Goal: Task Accomplishment & Management: Manage account settings

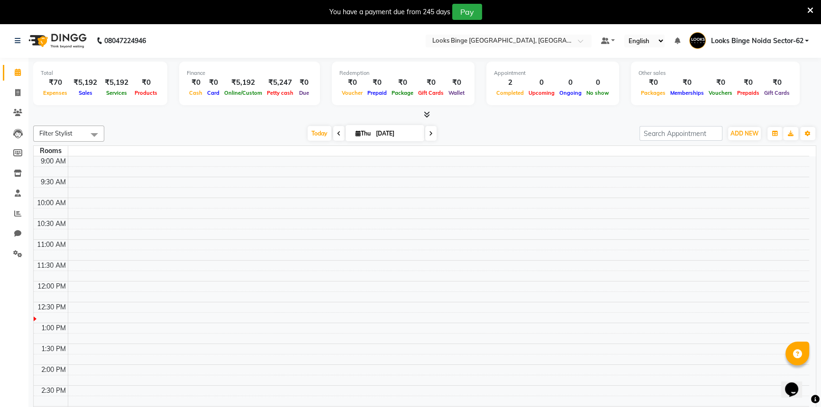
scroll to position [125, 0]
click at [16, 89] on icon at bounding box center [17, 92] width 5 height 7
select select "5378"
select select "service"
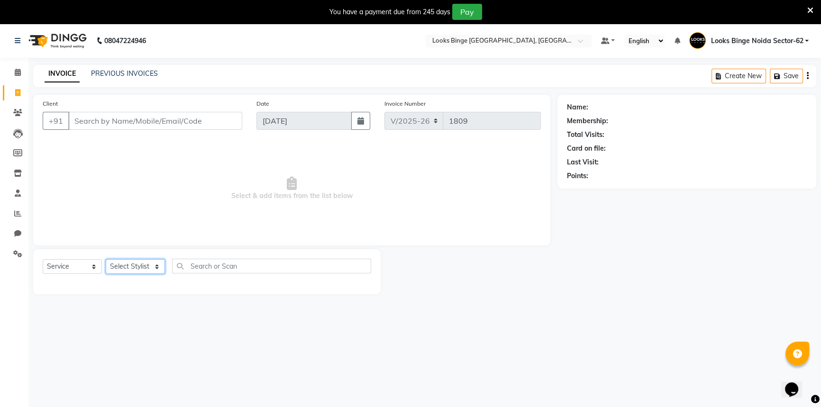
click at [132, 265] on select "Select Stylist" at bounding box center [135, 266] width 59 height 15
select select "35553"
click at [106, 259] on select "Select Stylist ANJALI [PERSON_NAME] [PERSON_NAME] Counter_Sales Kasim Looks Bin…" at bounding box center [138, 266] width 64 height 15
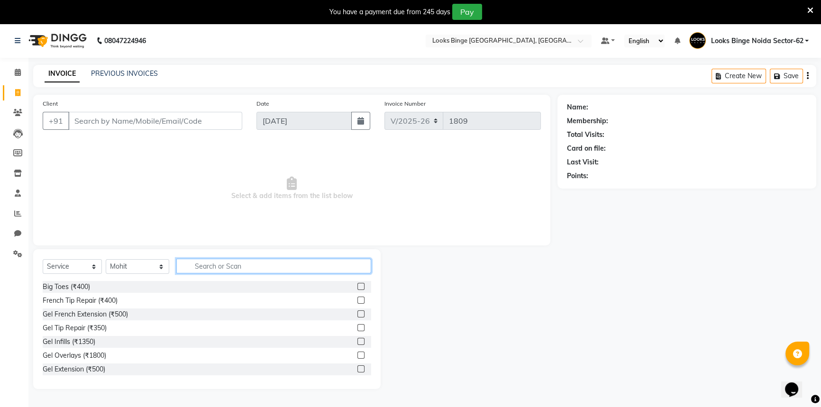
click at [226, 262] on input "text" at bounding box center [273, 266] width 195 height 15
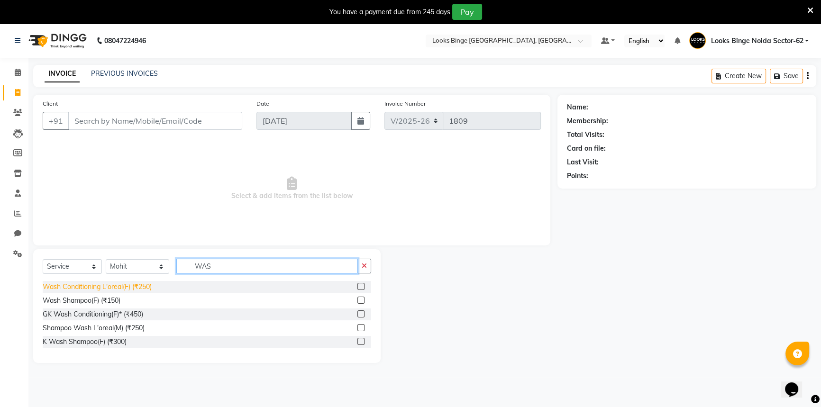
type input "WAS"
click at [96, 284] on div "Wash Conditioning L'oreal(F) (₹250)" at bounding box center [97, 287] width 109 height 10
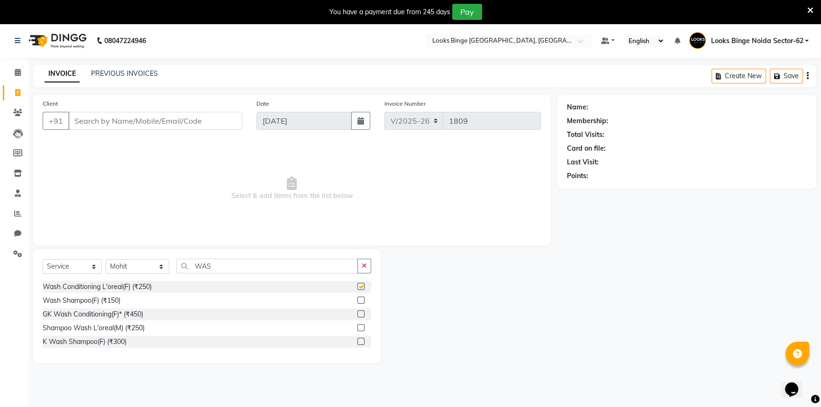
checkbox input "false"
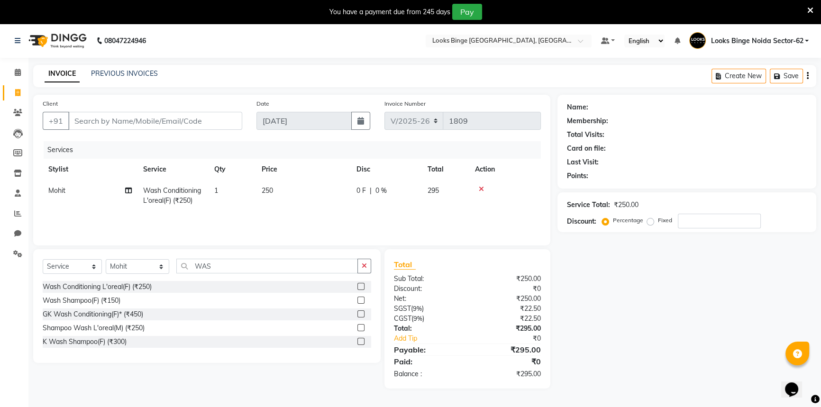
click at [311, 193] on td "250" at bounding box center [303, 195] width 95 height 31
select select "35553"
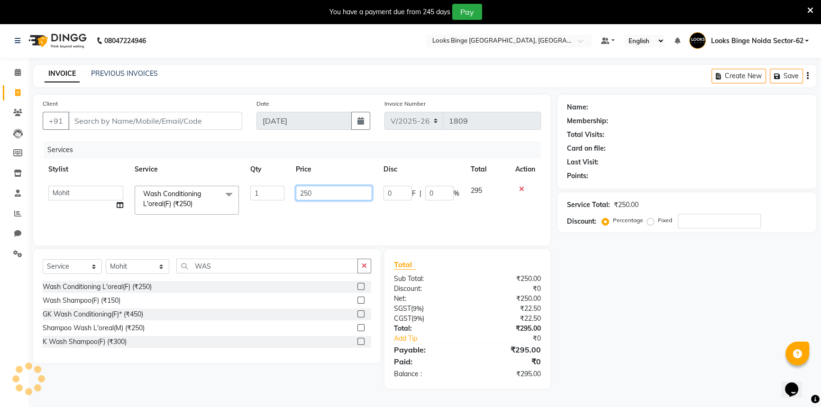
drag, startPoint x: 347, startPoint y: 192, endPoint x: 92, endPoint y: 170, distance: 256.4
click at [92, 170] on table "Stylist Service Qty Price Disc Total Action ANJALI [PERSON_NAME] [PERSON_NAME] …" at bounding box center [292, 190] width 498 height 62
type input "400"
click at [341, 218] on div "Services Stylist Service Qty Price Disc Total Action ANJALI Annu [PERSON_NAME] …" at bounding box center [292, 188] width 498 height 95
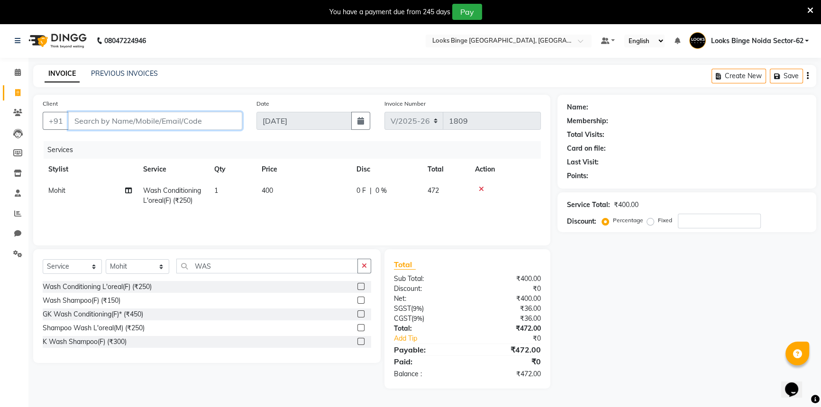
drag, startPoint x: 151, startPoint y: 118, endPoint x: 238, endPoint y: 132, distance: 88.9
click at [151, 118] on input "Client" at bounding box center [155, 121] width 174 height 18
type input "8"
type input "0"
type input "8076483236"
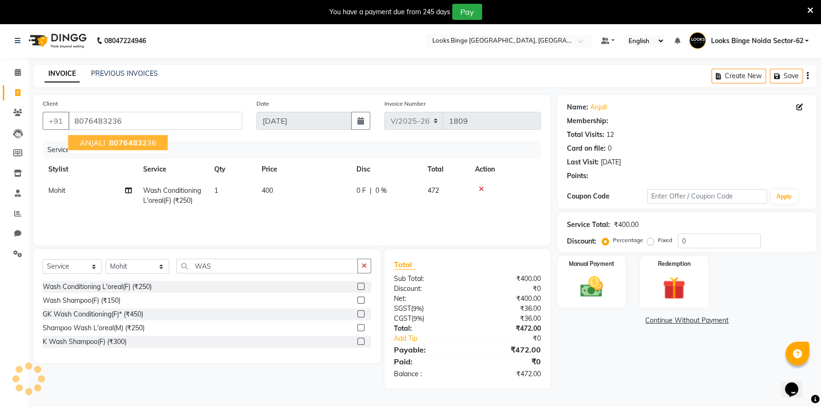
select select "1: Object"
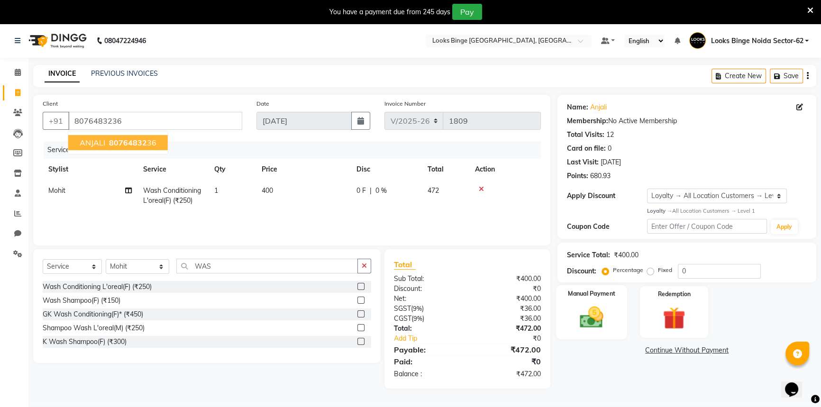
click at [592, 317] on img at bounding box center [592, 317] width 38 height 27
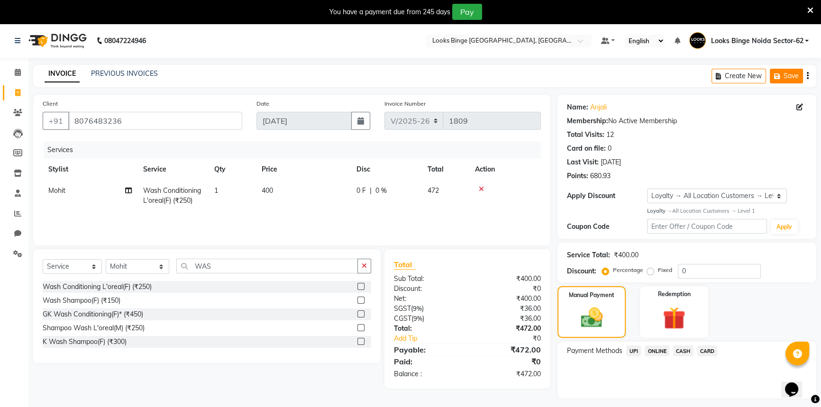
click at [791, 76] on button "Save" at bounding box center [786, 76] width 33 height 15
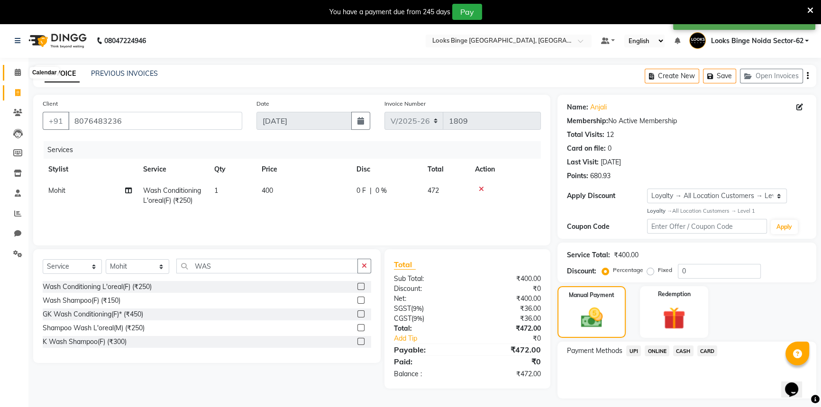
click at [15, 69] on icon at bounding box center [18, 72] width 6 height 7
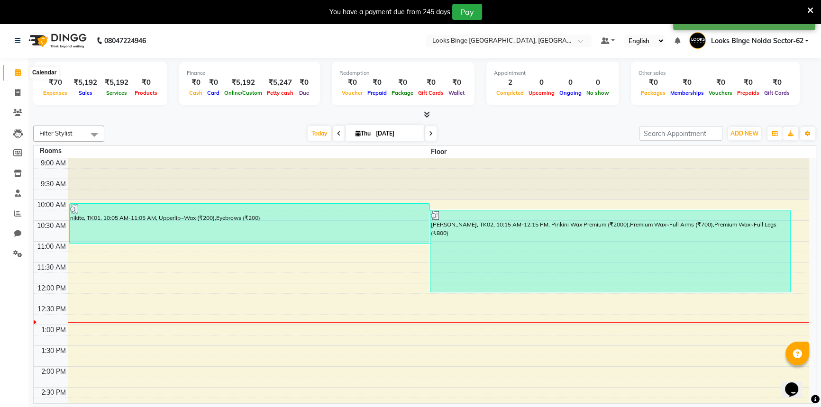
click at [15, 75] on icon at bounding box center [18, 72] width 6 height 7
click at [19, 91] on icon at bounding box center [17, 92] width 5 height 7
select select "service"
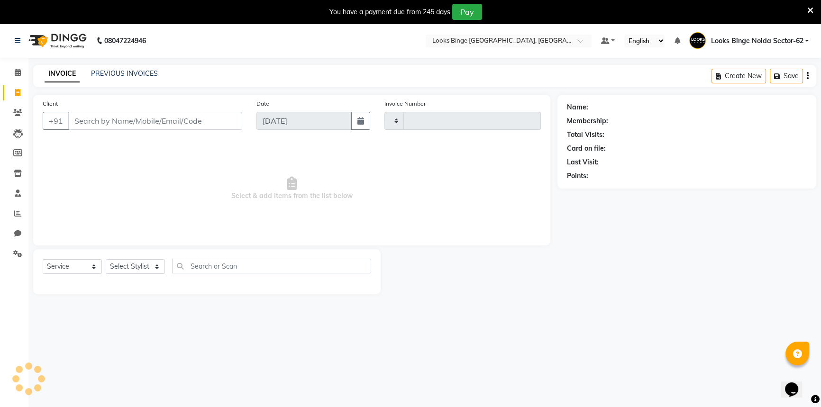
type input "1809"
select select "5378"
click at [126, 71] on link "PREVIOUS INVOICES" at bounding box center [124, 73] width 67 height 9
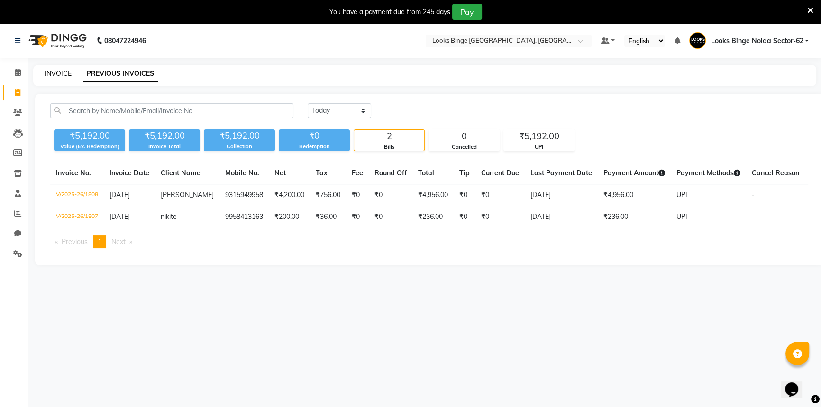
click at [62, 76] on link "INVOICE" at bounding box center [58, 73] width 27 height 9
select select "5378"
select select "service"
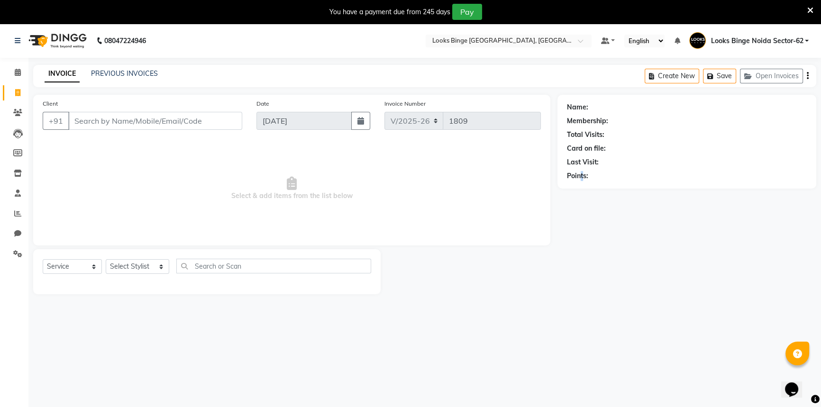
drag, startPoint x: 782, startPoint y: 73, endPoint x: 700, endPoint y: 171, distance: 128.2
click at [597, 280] on div "Name: Membership: Total Visits: Card on file: Last Visit: Points:" at bounding box center [690, 195] width 266 height 200
click at [808, 76] on icon "button" at bounding box center [808, 76] width 2 height 0
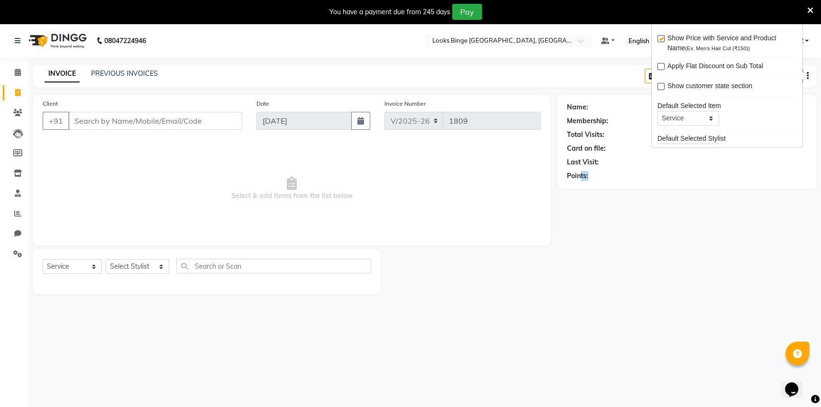
click at [697, 206] on div "Name: Membership: Total Visits: Card on file: Last Visit: Points:" at bounding box center [690, 195] width 266 height 200
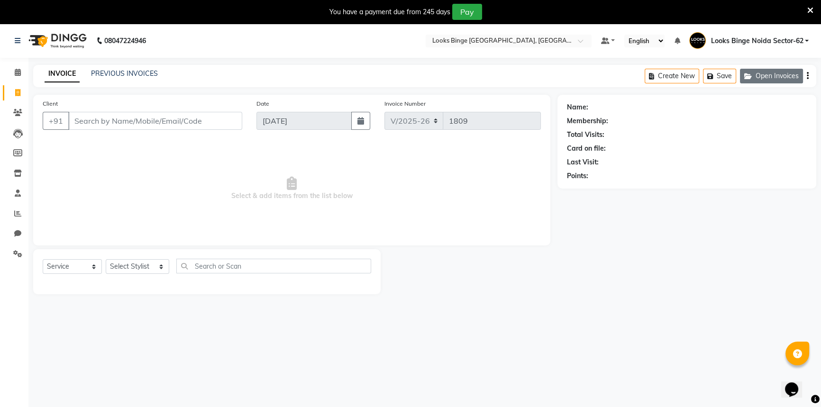
click at [756, 74] on button "Open Invoices" at bounding box center [771, 76] width 63 height 15
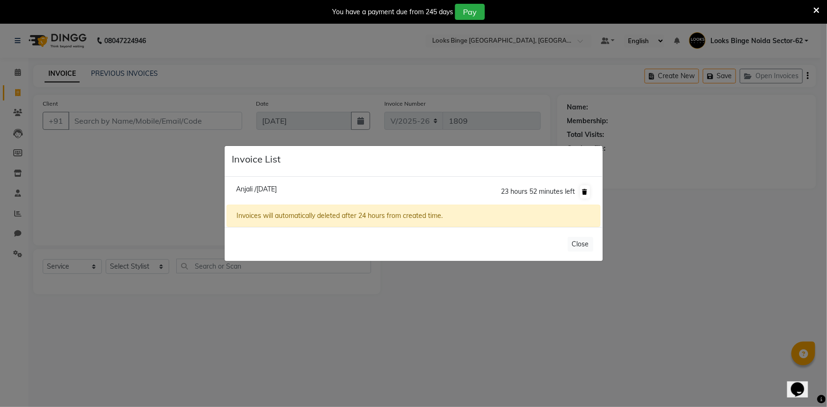
click at [583, 192] on icon at bounding box center [585, 192] width 5 height 6
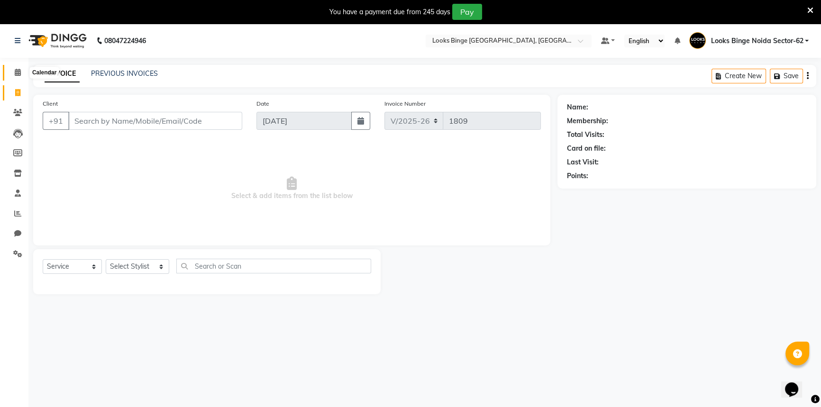
click at [18, 75] on icon at bounding box center [18, 72] width 6 height 7
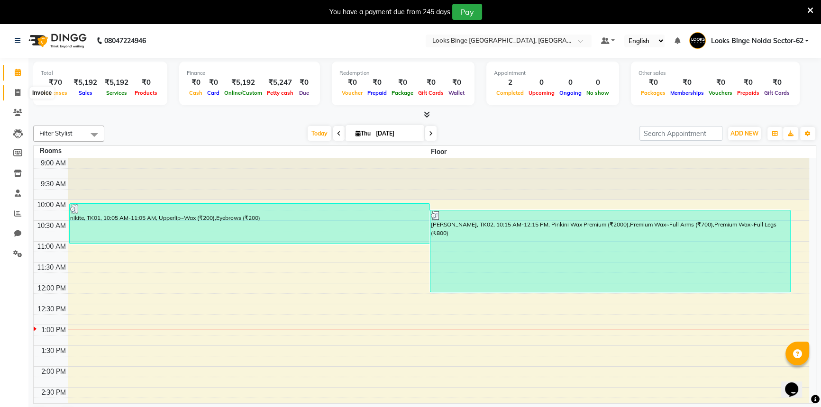
click at [18, 88] on span at bounding box center [17, 93] width 17 height 11
select select "5378"
select select "service"
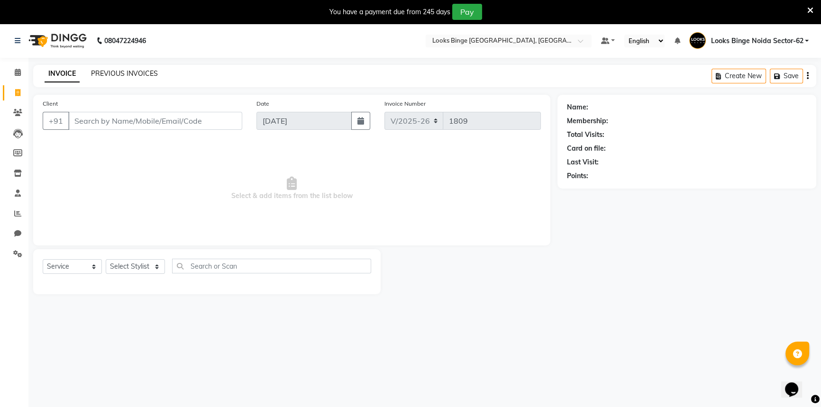
click at [109, 77] on link "PREVIOUS INVOICES" at bounding box center [124, 73] width 67 height 9
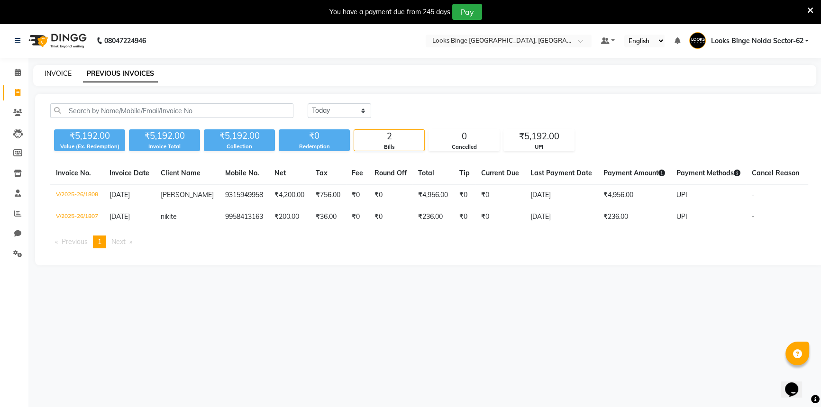
click at [57, 69] on link "INVOICE" at bounding box center [58, 73] width 27 height 9
select select "service"
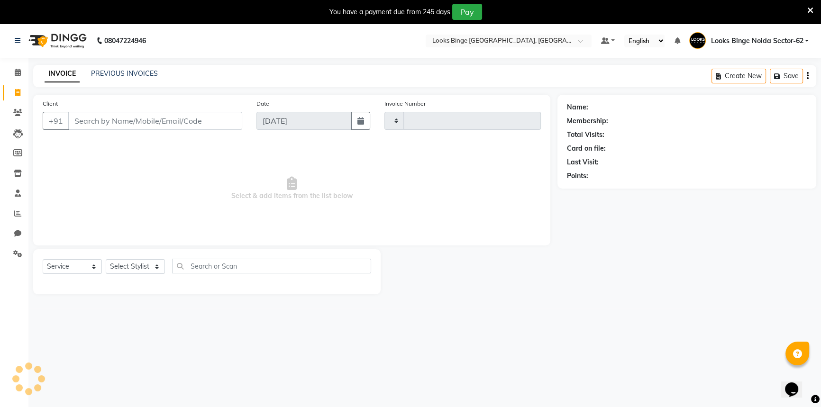
type input "1809"
select select "5378"
click at [120, 128] on input "Client" at bounding box center [155, 121] width 174 height 18
type input "813075244"
click at [206, 117] on span "Add Client" at bounding box center [217, 120] width 37 height 9
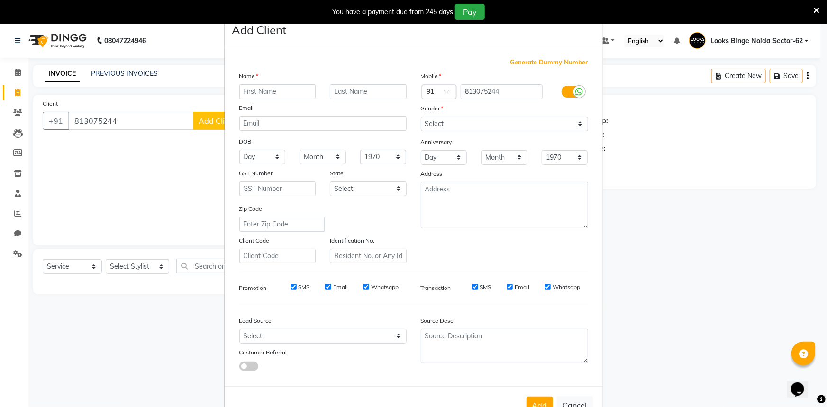
click at [260, 92] on input "text" at bounding box center [277, 91] width 77 height 15
type input "[PERSON_NAME]"
click at [360, 88] on input "text" at bounding box center [368, 91] width 77 height 15
type input "."
click at [455, 124] on select "Select [DEMOGRAPHIC_DATA] [DEMOGRAPHIC_DATA] Other Prefer Not To Say" at bounding box center [504, 124] width 167 height 15
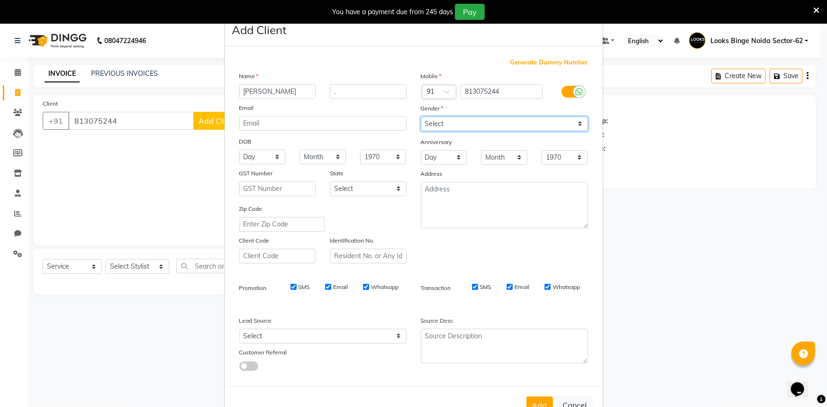
select select "[DEMOGRAPHIC_DATA]"
click at [421, 117] on select "Select [DEMOGRAPHIC_DATA] [DEMOGRAPHIC_DATA] Other Prefer Not To Say" at bounding box center [504, 124] width 167 height 15
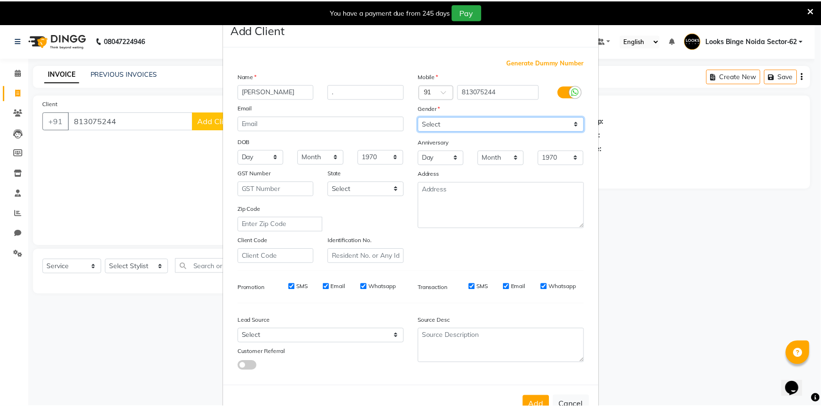
scroll to position [33, 0]
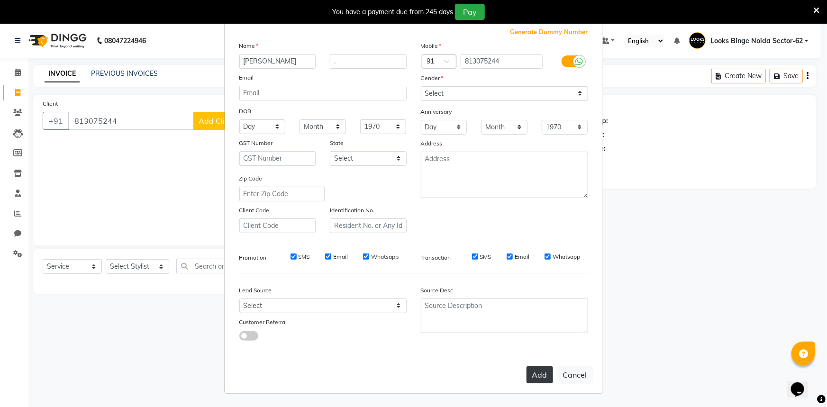
click at [537, 380] on button "Add" at bounding box center [540, 374] width 27 height 17
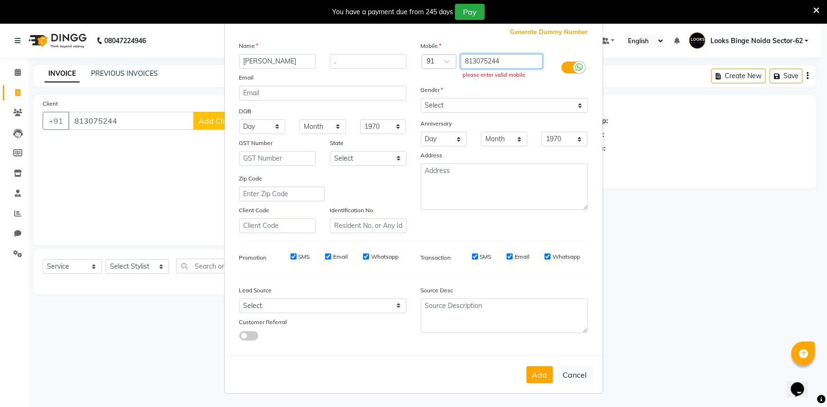
click at [514, 60] on input "813075244" at bounding box center [502, 61] width 82 height 15
type input "8130752448"
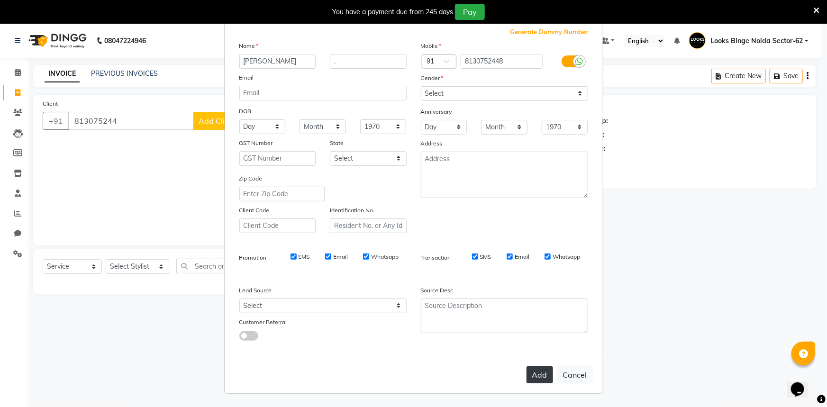
click at [540, 382] on button "Add" at bounding box center [540, 374] width 27 height 17
type input "8130752448"
select select
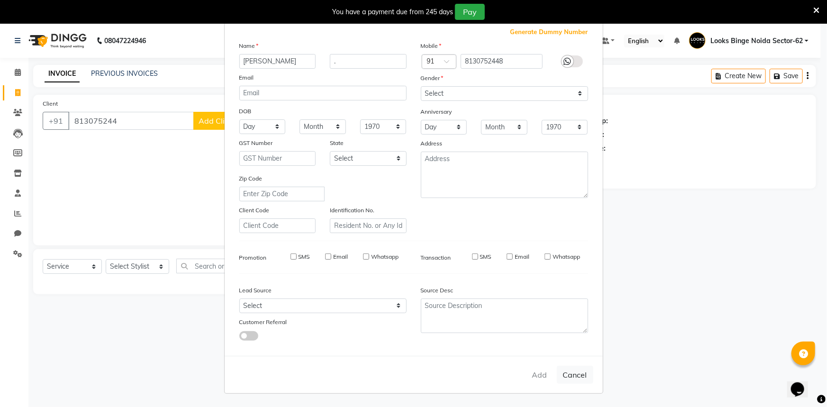
select select
checkbox input "false"
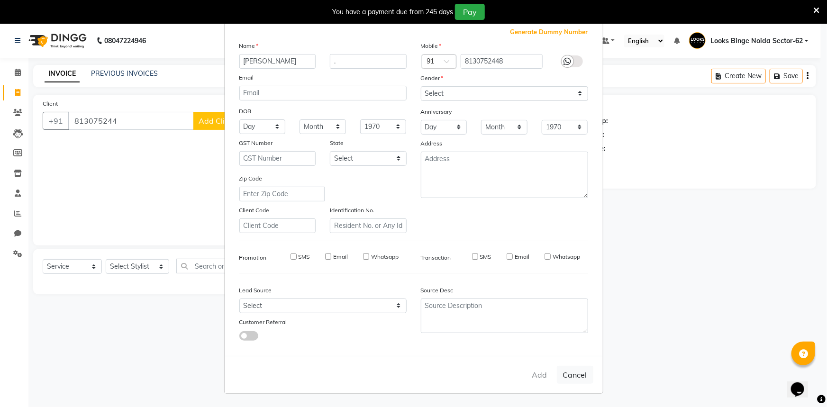
checkbox input "false"
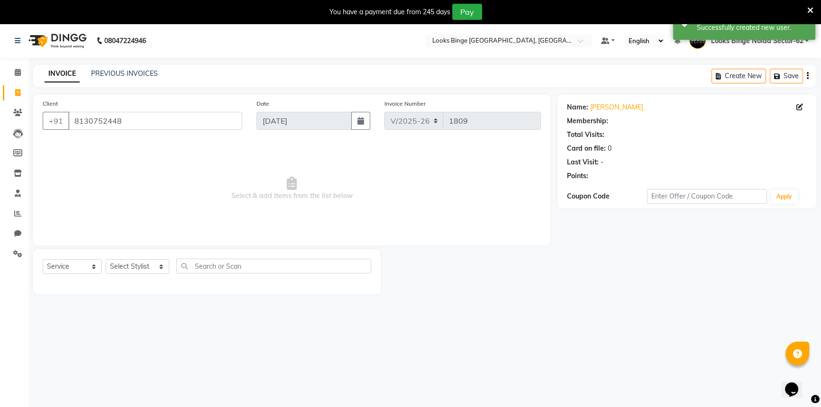
select select "1: Object"
click at [141, 266] on select "Select Stylist ANJALI [PERSON_NAME] [PERSON_NAME] Counter_Sales Kasim Looks Bin…" at bounding box center [138, 266] width 64 height 15
select select "37119"
click at [106, 259] on select "Select Stylist ANJALI [PERSON_NAME] [PERSON_NAME] Counter_Sales Kasim Looks Bin…" at bounding box center [138, 266] width 64 height 15
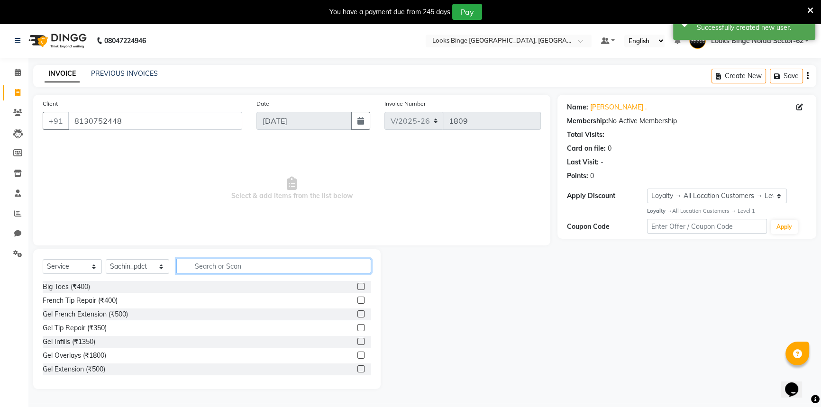
click at [243, 265] on input "text" at bounding box center [273, 266] width 195 height 15
type input "CLA"
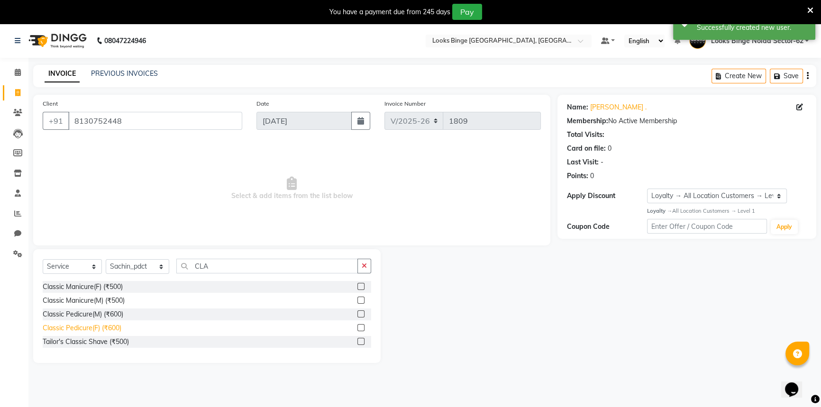
click at [62, 328] on div "Classic Pedicure(F) (₹600)" at bounding box center [82, 328] width 79 height 10
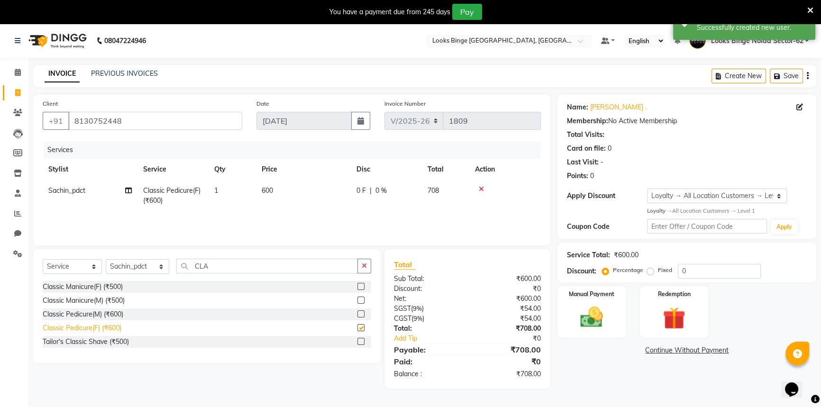
checkbox input "false"
click at [140, 270] on select "Select Stylist ANJALI [PERSON_NAME] [PERSON_NAME] Counter_Sales Kasim Looks Bin…" at bounding box center [138, 266] width 64 height 15
select select "35558"
click at [106, 259] on select "Select Stylist ANJALI [PERSON_NAME] [PERSON_NAME] Counter_Sales Kasim Looks Bin…" at bounding box center [138, 266] width 64 height 15
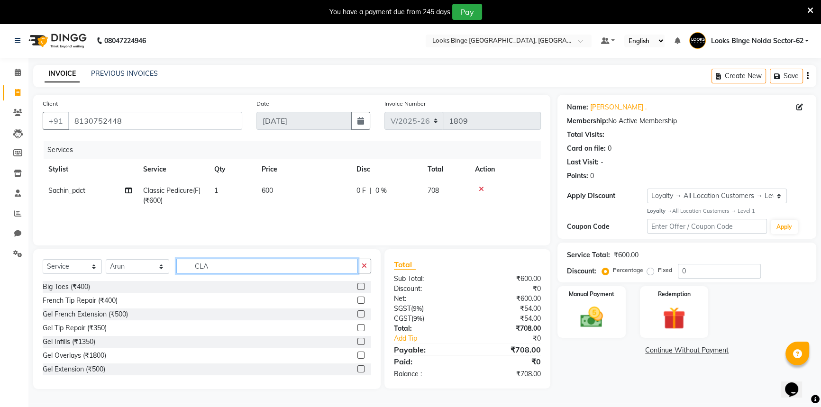
click at [229, 260] on input "CLA" at bounding box center [267, 266] width 182 height 15
type input "CLA"
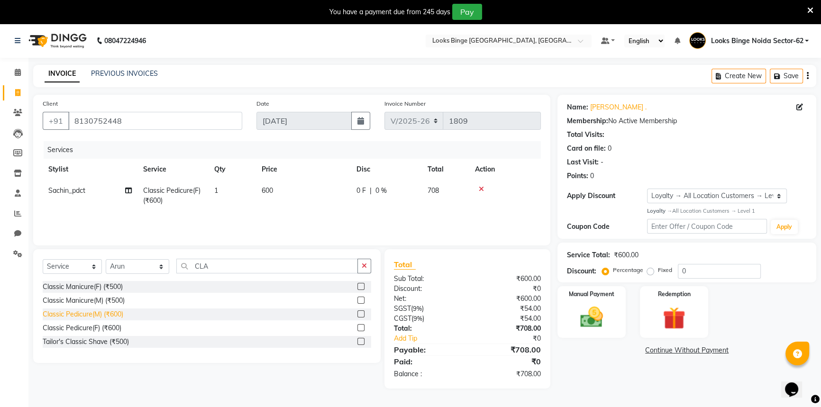
click at [62, 313] on div "Classic Pedicure(M) (₹600)" at bounding box center [83, 315] width 81 height 10
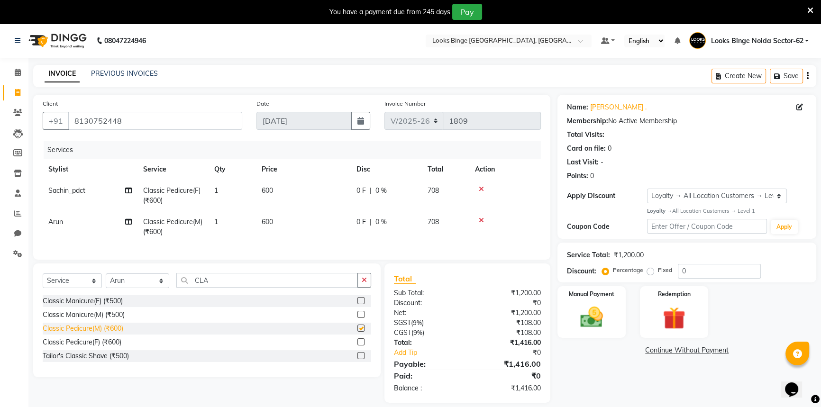
checkbox input "false"
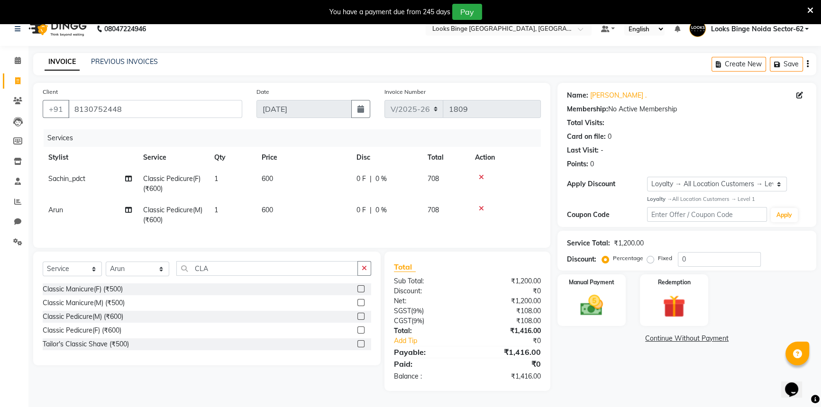
scroll to position [24, 0]
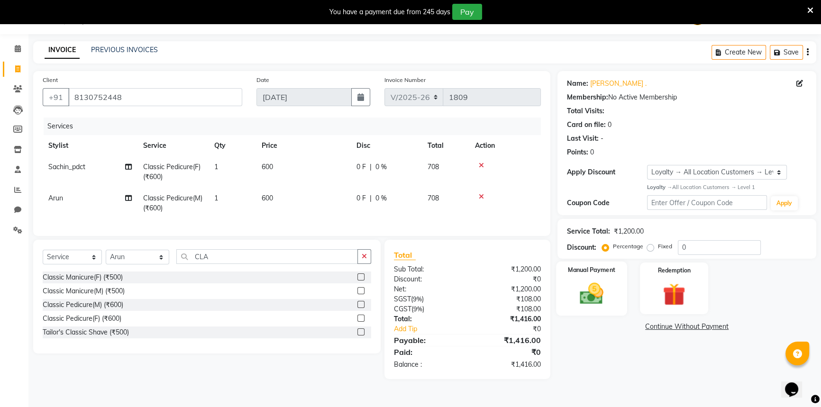
click at [611, 295] on div "Manual Payment" at bounding box center [591, 289] width 71 height 54
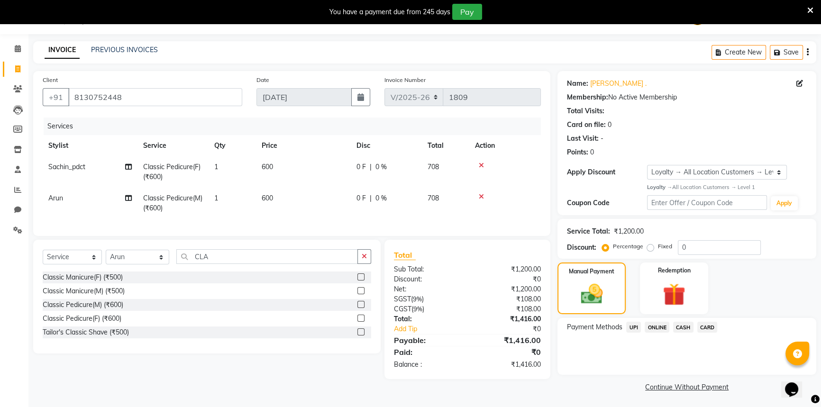
click at [636, 332] on span "UPI" at bounding box center [633, 327] width 15 height 11
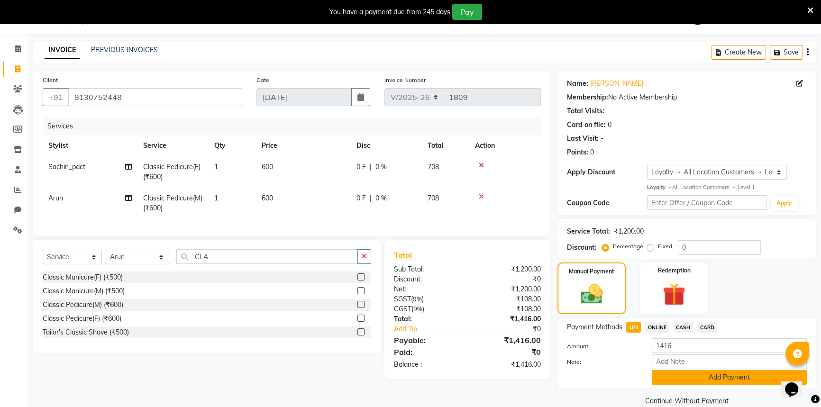
click at [668, 370] on button "Add Payment" at bounding box center [729, 377] width 155 height 15
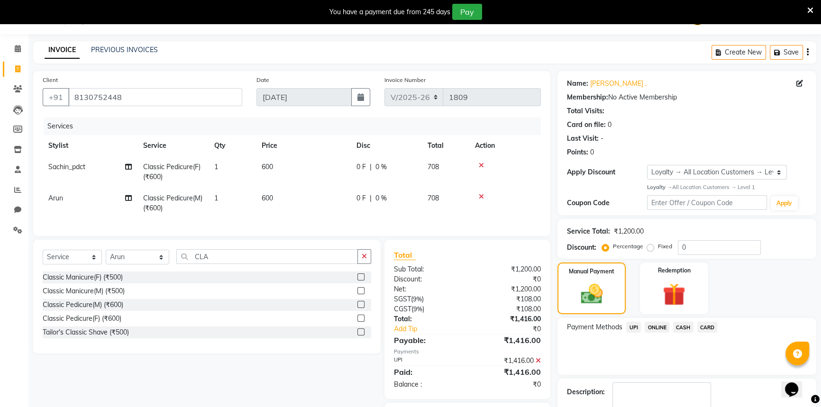
scroll to position [84, 0]
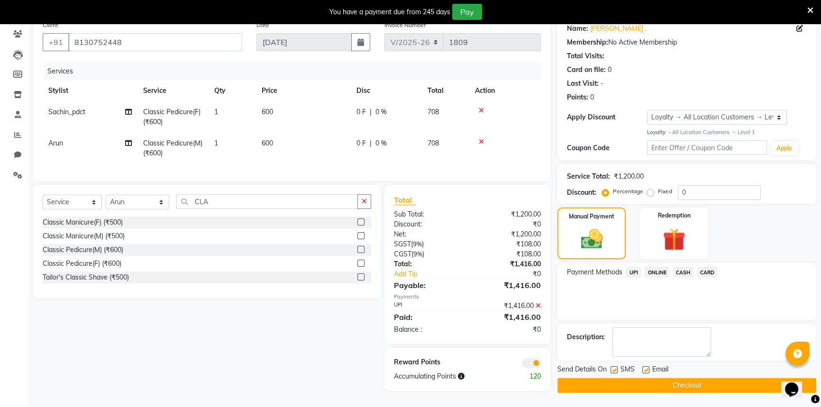
click at [638, 378] on button "Checkout" at bounding box center [686, 385] width 259 height 15
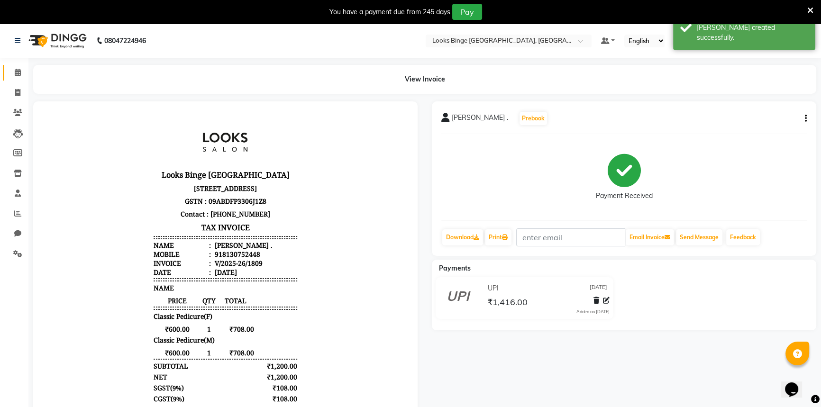
click at [18, 65] on link "Calendar" at bounding box center [14, 73] width 23 height 16
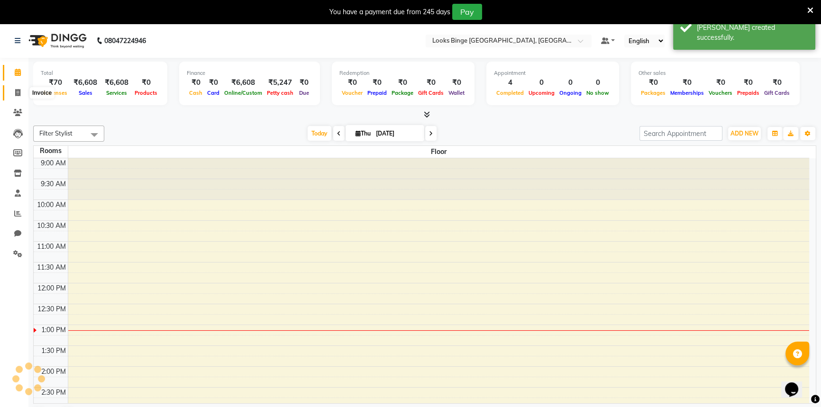
click at [17, 90] on icon at bounding box center [17, 92] width 5 height 7
select select "service"
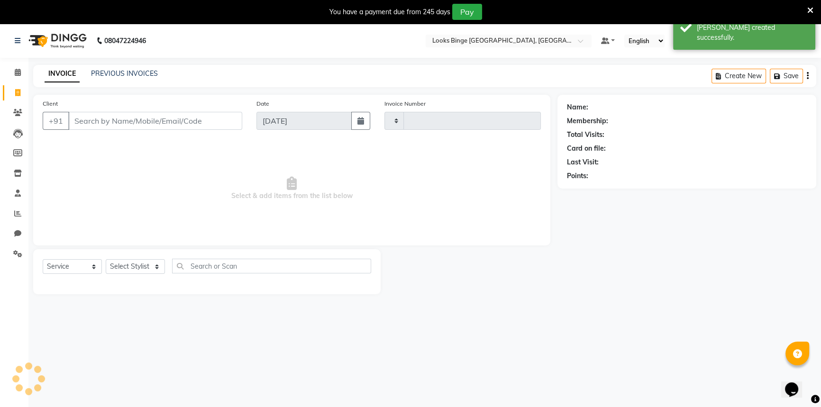
type input "1810"
select select "5378"
click at [137, 268] on select "Select Stylist" at bounding box center [135, 266] width 59 height 15
select select "41627"
click at [106, 259] on select "Select Stylist ANJALI [PERSON_NAME] [PERSON_NAME] Counter_Sales Kasim Looks Bin…" at bounding box center [138, 266] width 64 height 15
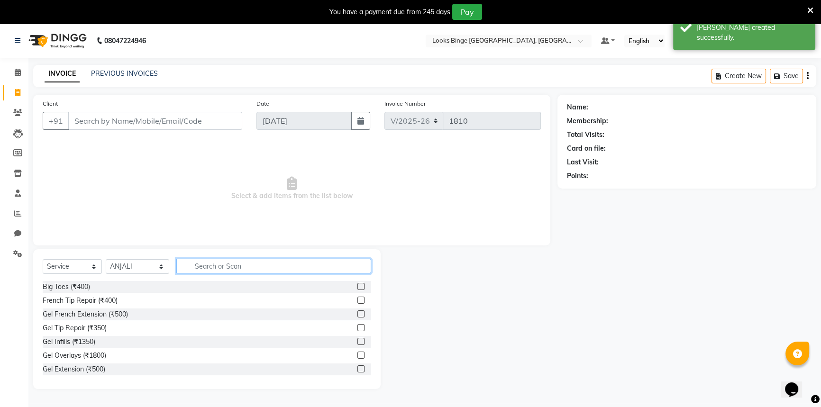
click at [203, 270] on input "text" at bounding box center [273, 266] width 195 height 15
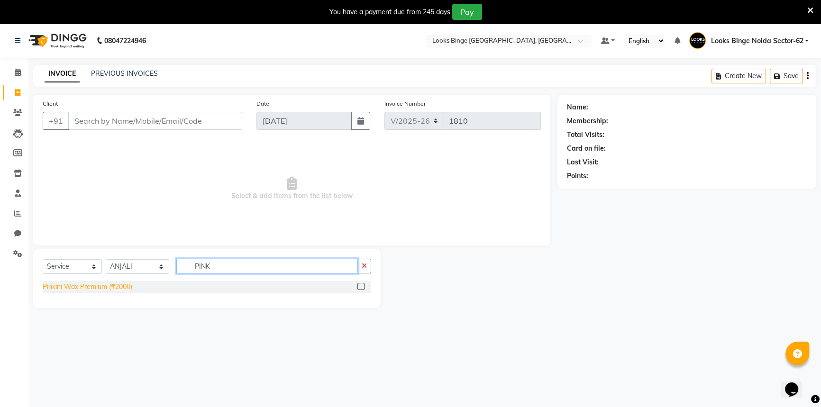
type input "PINK"
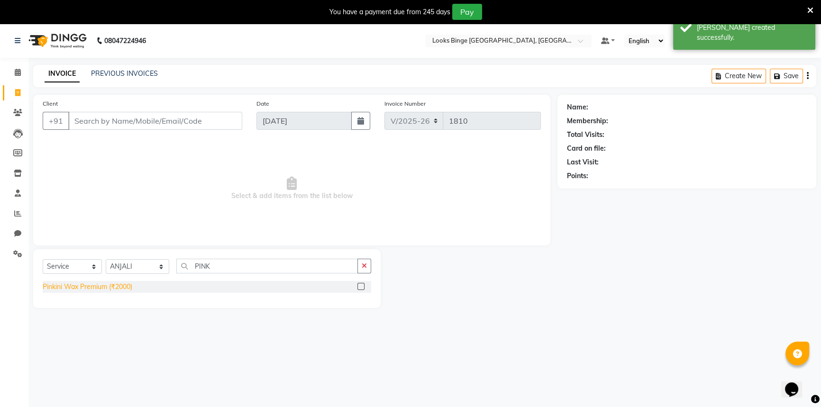
click at [74, 288] on div "Pinkini Wax Premium (₹2000)" at bounding box center [88, 287] width 90 height 10
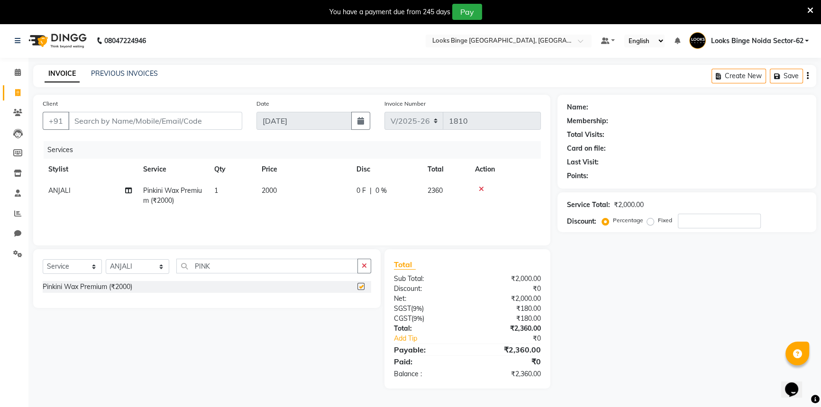
checkbox input "false"
click at [336, 202] on td "2000" at bounding box center [303, 195] width 95 height 31
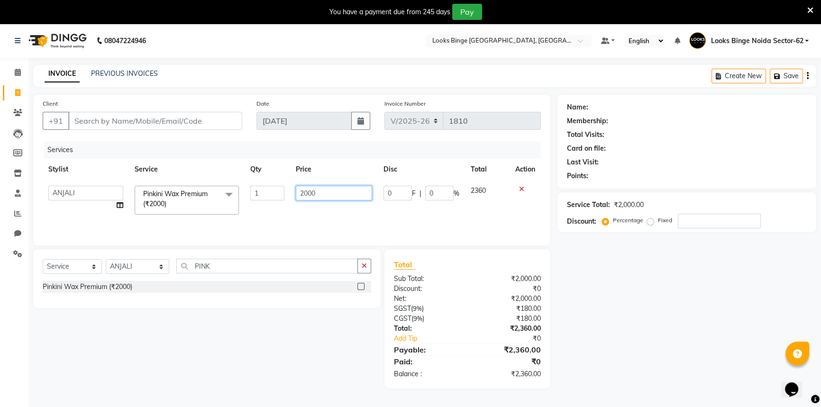
drag, startPoint x: 345, startPoint y: 197, endPoint x: 203, endPoint y: 174, distance: 144.1
click at [203, 174] on table "Stylist Service Qty Price Disc Total Action ANJALI Annu [PERSON_NAME] [PERSON_N…" at bounding box center [292, 190] width 498 height 62
type input "2500"
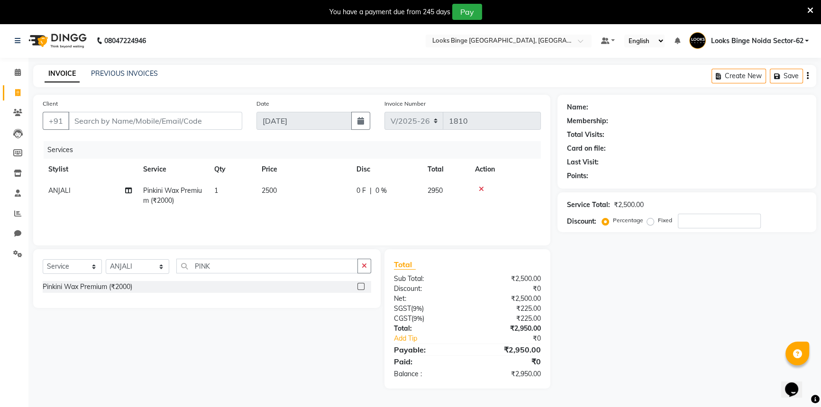
click at [294, 217] on div "Services Stylist Service Qty Price Disc Total Action ANJALI Pinkini Wax Premium…" at bounding box center [292, 188] width 498 height 95
click at [232, 274] on div "Select Service Product Membership Package Voucher Prepaid Gift Card Select Styl…" at bounding box center [207, 270] width 328 height 22
click at [231, 270] on input "PINK" at bounding box center [267, 266] width 182 height 15
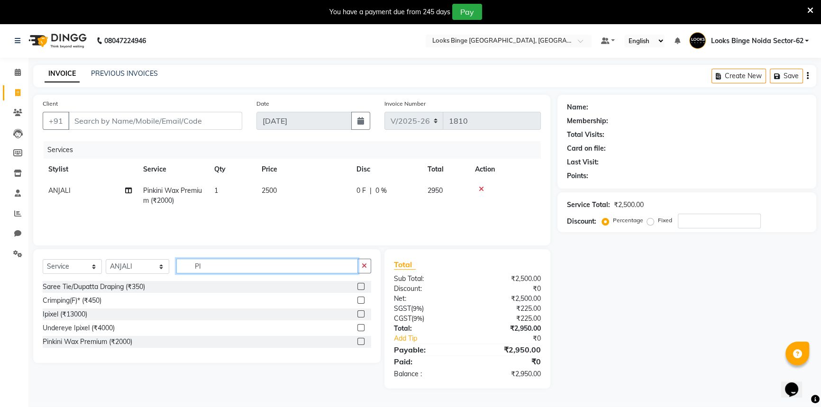
type input "P"
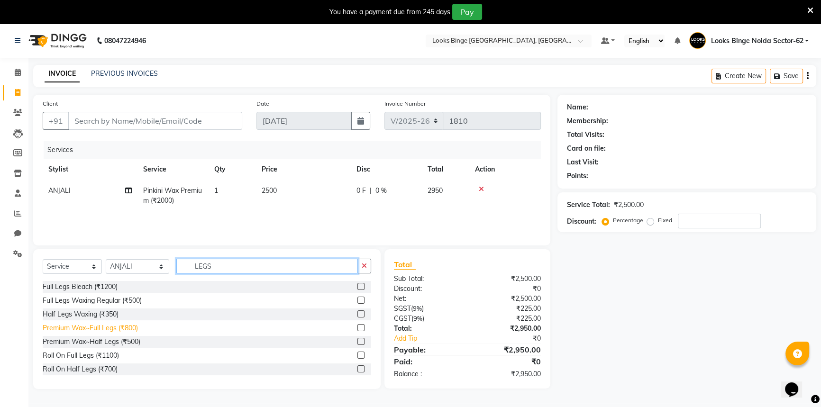
type input "LEGS"
click at [66, 326] on div "Premium Wax~Full Legs (₹800)" at bounding box center [90, 328] width 95 height 10
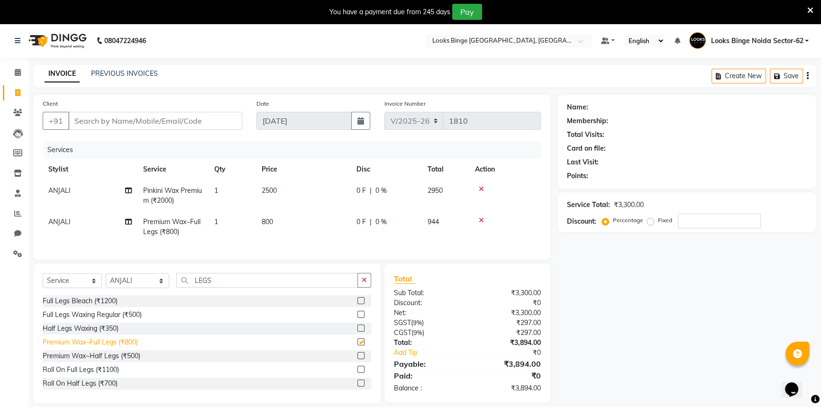
checkbox input "false"
click at [279, 213] on td "800" at bounding box center [303, 226] width 95 height 31
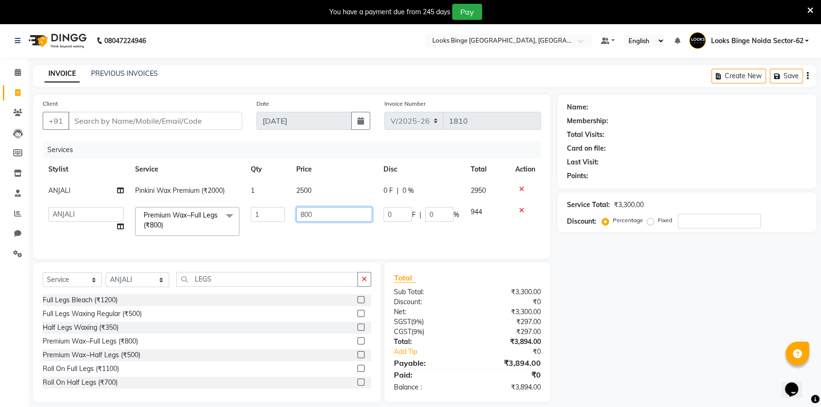
drag, startPoint x: 323, startPoint y: 212, endPoint x: 238, endPoint y: 220, distance: 85.7
click at [238, 220] on tr "ANJALI Annu [PERSON_NAME] [PERSON_NAME] Counter_Sales Kasim Looks Binge Noida S…" at bounding box center [292, 221] width 498 height 40
type input "900"
click at [303, 227] on td "900" at bounding box center [334, 221] width 87 height 40
click at [152, 287] on select "Select Stylist ANJALI [PERSON_NAME] [PERSON_NAME] Counter_Sales Kasim Looks Bin…" at bounding box center [138, 280] width 64 height 15
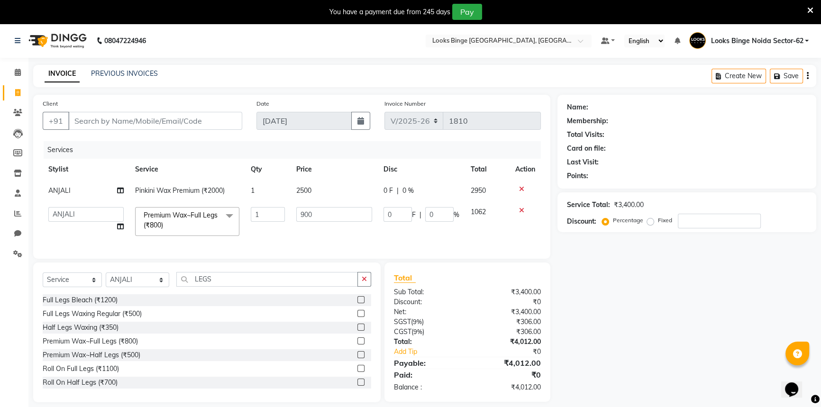
click at [90, 237] on td "[PERSON_NAME] [PERSON_NAME] Counter_Sales Kasim Looks Binge [GEOGRAPHIC_DATA] S…" at bounding box center [86, 221] width 87 height 40
click at [140, 287] on select "Select Stylist ANJALI [PERSON_NAME] [PERSON_NAME] Counter_Sales Kasim Looks Bin…" at bounding box center [138, 280] width 64 height 15
select select "37119"
click at [106, 279] on select "Select Stylist ANJALI [PERSON_NAME] [PERSON_NAME] Counter_Sales Kasim Looks Bin…" at bounding box center [138, 280] width 64 height 15
click at [212, 287] on input "LEGS" at bounding box center [267, 279] width 182 height 15
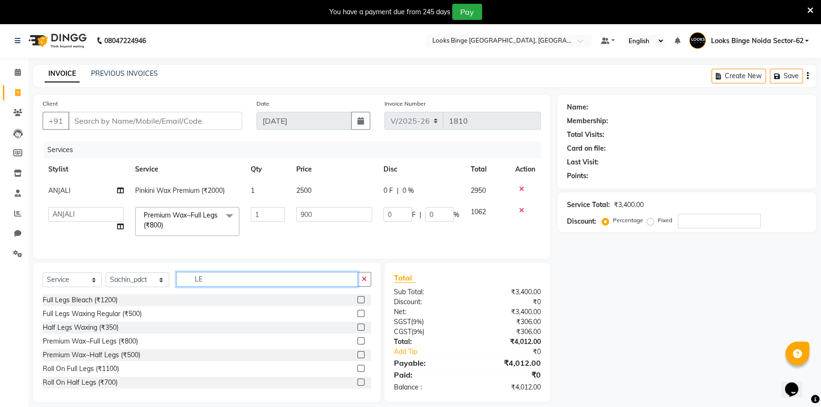
type input "L"
click at [232, 283] on input "text" at bounding box center [273, 279] width 195 height 15
type input "CLA"
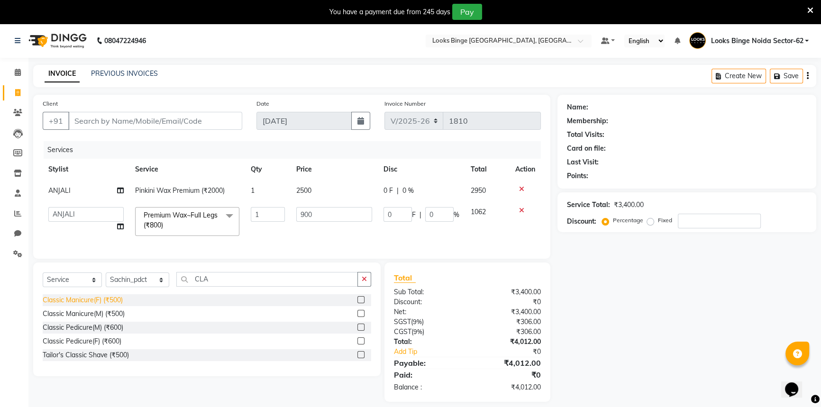
click at [76, 305] on div "Classic Manicure(F) (₹500)" at bounding box center [83, 300] width 80 height 10
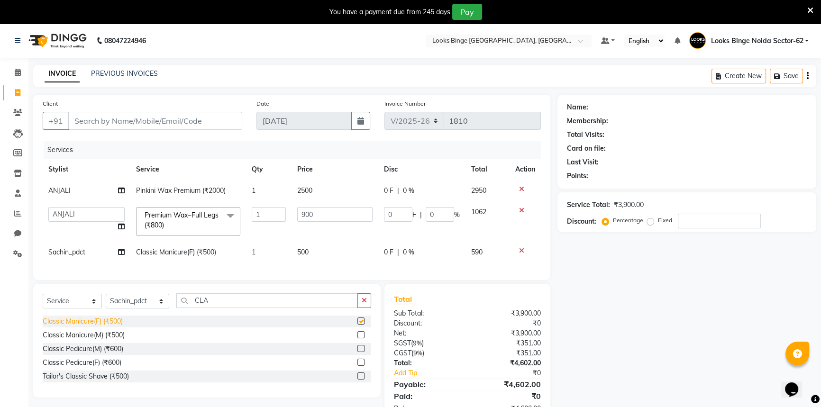
checkbox input "false"
click at [332, 251] on td "500" at bounding box center [334, 252] width 87 height 21
select select "37119"
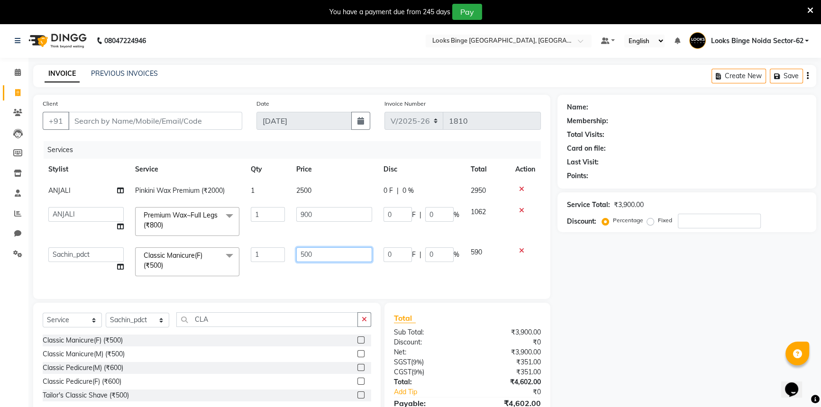
drag, startPoint x: 360, startPoint y: 255, endPoint x: 286, endPoint y: 251, distance: 74.5
click at [286, 251] on tr "ANJALI Annu [PERSON_NAME] [PERSON_NAME] Counter_Sales Kasim Looks Binge Noida S…" at bounding box center [292, 262] width 498 height 40
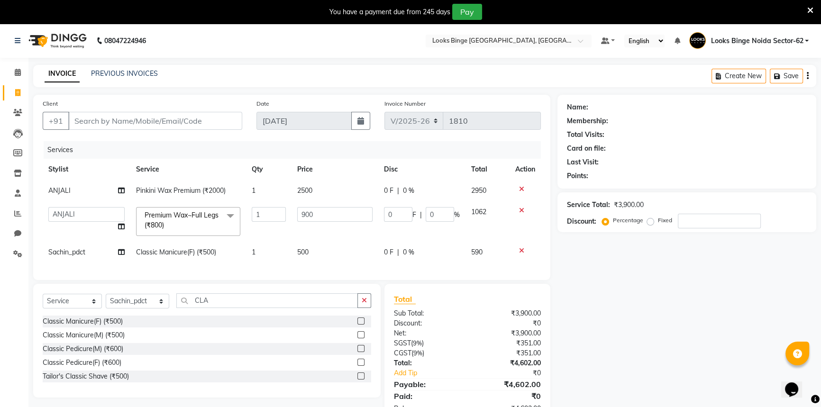
click at [324, 280] on div "Client +91 Date [DATE] Invoice Number V/2025 V/[PHONE_NUMBER] Services Stylist …" at bounding box center [291, 187] width 517 height 185
click at [336, 254] on td "500" at bounding box center [334, 252] width 87 height 21
select select "37119"
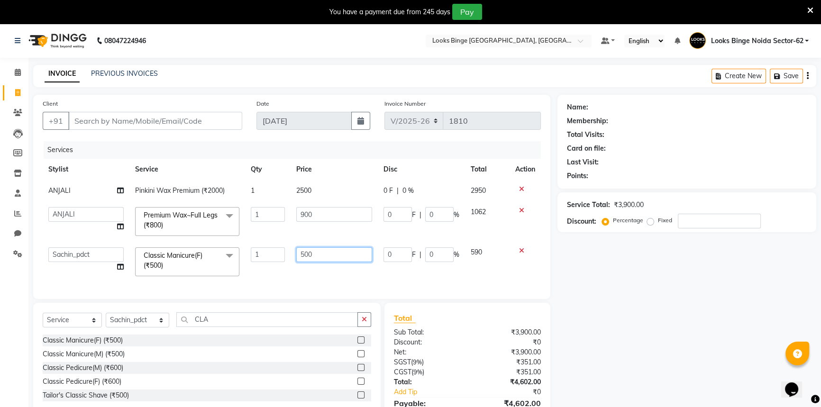
drag, startPoint x: 347, startPoint y: 249, endPoint x: 270, endPoint y: 254, distance: 76.9
click at [270, 254] on tr "ANJALI Annu [PERSON_NAME] [PERSON_NAME] Counter_Sales Kasim Looks Binge Noida S…" at bounding box center [292, 262] width 498 height 40
type input "600"
click at [338, 275] on div "Services Stylist Service Qty Price Disc Total Action ANJALI Pinkini Wax Premium…" at bounding box center [292, 215] width 498 height 148
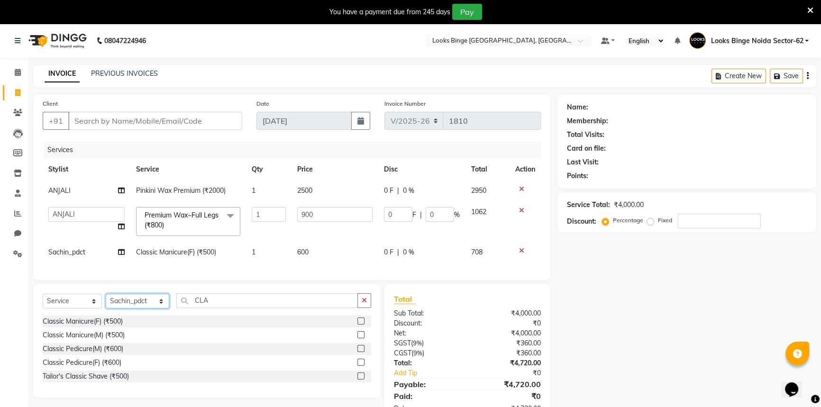
drag, startPoint x: 137, startPoint y: 302, endPoint x: 140, endPoint y: 307, distance: 5.5
click at [137, 302] on select "Select Stylist ANJALI [PERSON_NAME] [PERSON_NAME] Counter_Sales Kasim Looks Bin…" at bounding box center [138, 301] width 64 height 15
select select "41627"
click at [106, 301] on select "Select Stylist ANJALI [PERSON_NAME] [PERSON_NAME] Counter_Sales Kasim Looks Bin…" at bounding box center [138, 301] width 64 height 15
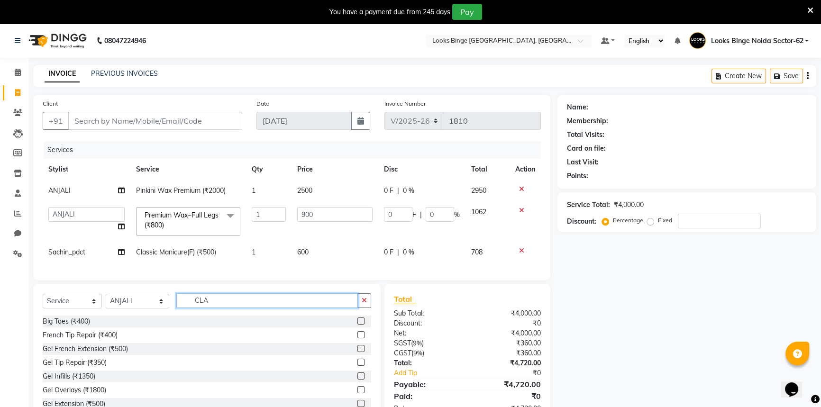
drag, startPoint x: 240, startPoint y: 301, endPoint x: 152, endPoint y: 314, distance: 89.1
click at [152, 314] on div "Select Service Product Membership Package Voucher Prepaid Gift Card Select Styl…" at bounding box center [207, 304] width 328 height 22
type input "EY"
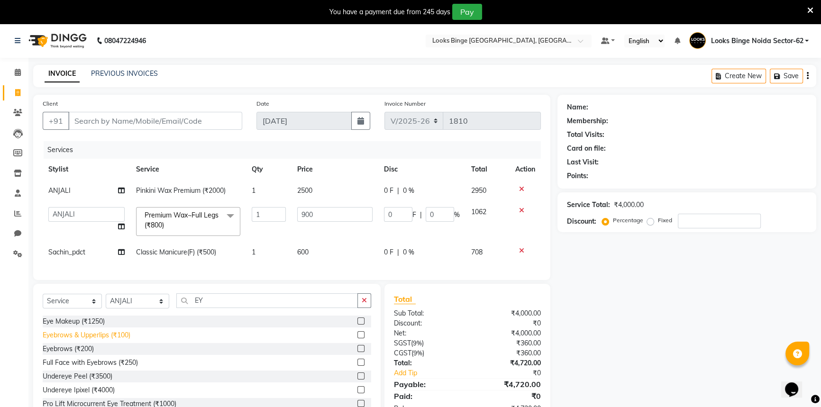
click at [48, 340] on div "Eyebrows & Upperlips (₹100)" at bounding box center [87, 335] width 88 height 10
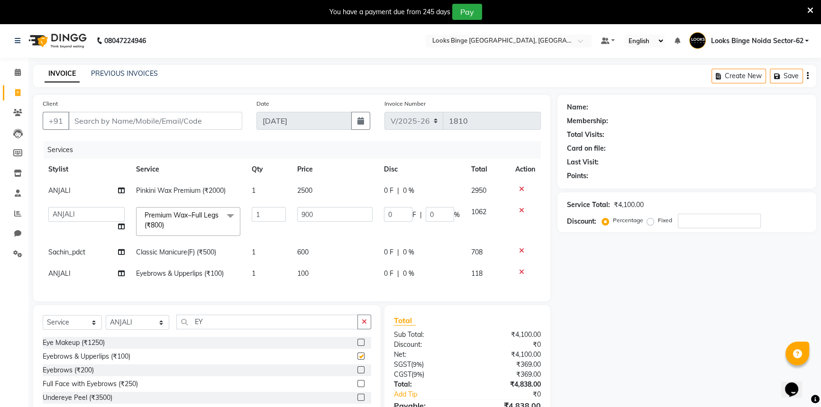
checkbox input "false"
click at [637, 339] on div "Name: Membership: Total Visits: Card on file: Last Visit: Points: Service Total…" at bounding box center [690, 270] width 266 height 350
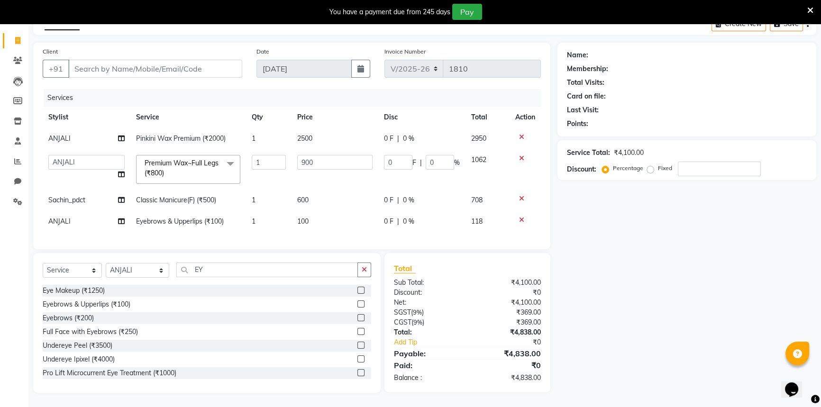
scroll to position [58, 0]
click at [238, 270] on input "EY" at bounding box center [267, 270] width 182 height 15
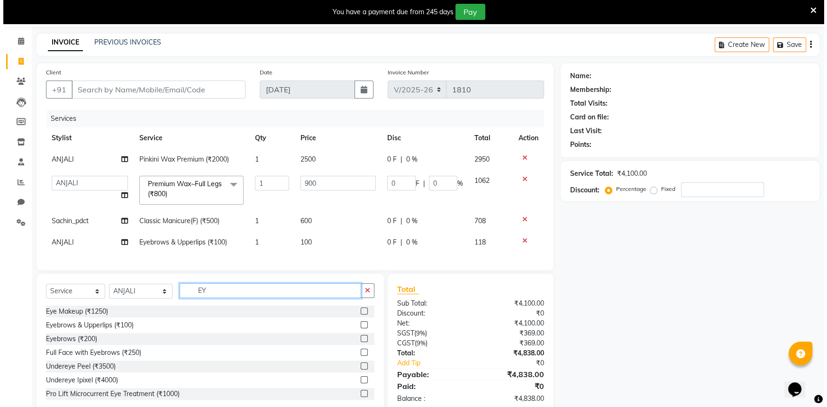
scroll to position [0, 0]
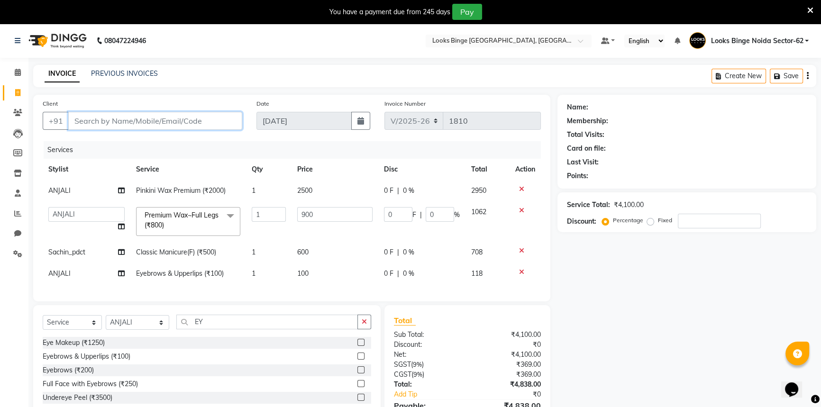
click at [218, 128] on input "Client" at bounding box center [155, 121] width 174 height 18
type input "8"
type input "0"
type input "8860799909"
click at [223, 123] on span "Add Client" at bounding box center [217, 120] width 37 height 9
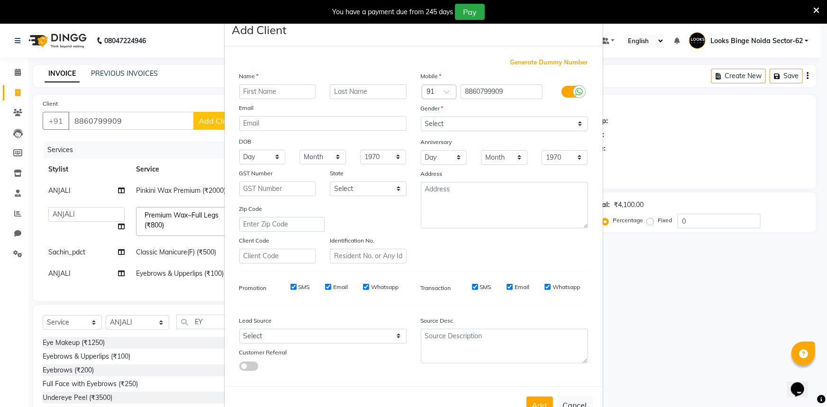
click at [294, 90] on input "text" at bounding box center [277, 91] width 77 height 15
type input "ARORA"
click at [490, 123] on select "Select [DEMOGRAPHIC_DATA] [DEMOGRAPHIC_DATA] Other Prefer Not To Say" at bounding box center [504, 124] width 167 height 15
select select "[DEMOGRAPHIC_DATA]"
click at [421, 117] on select "Select [DEMOGRAPHIC_DATA] [DEMOGRAPHIC_DATA] Other Prefer Not To Say" at bounding box center [504, 124] width 167 height 15
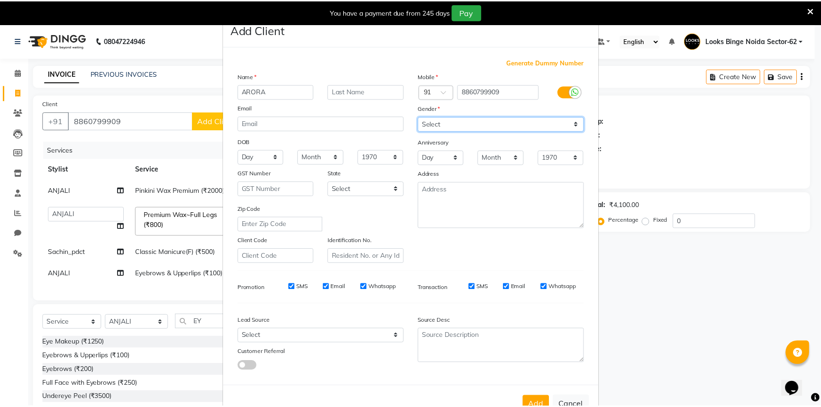
scroll to position [33, 0]
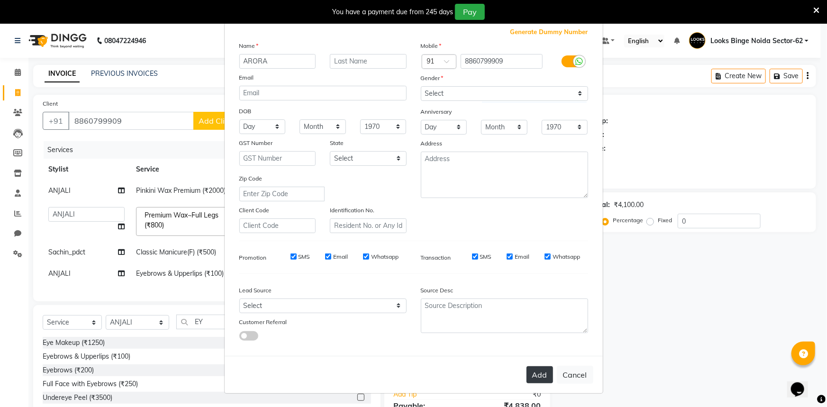
click at [545, 372] on button "Add" at bounding box center [540, 374] width 27 height 17
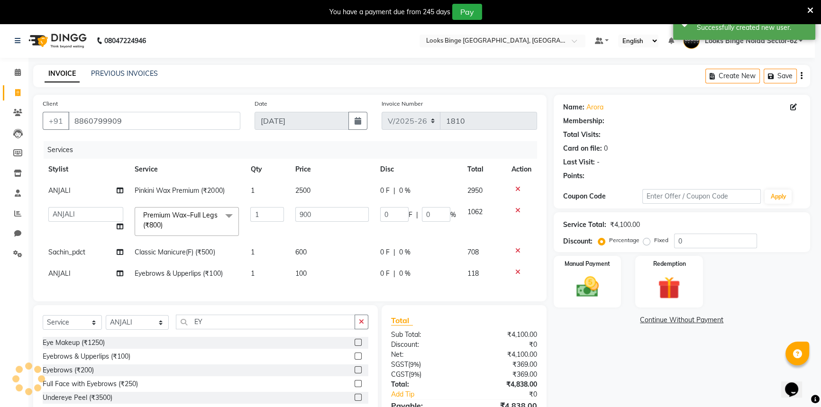
select select "1: Object"
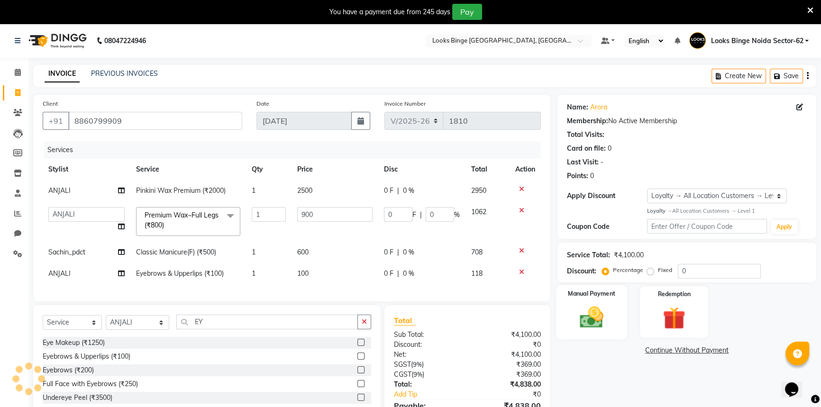
click at [610, 328] on img at bounding box center [592, 317] width 38 height 27
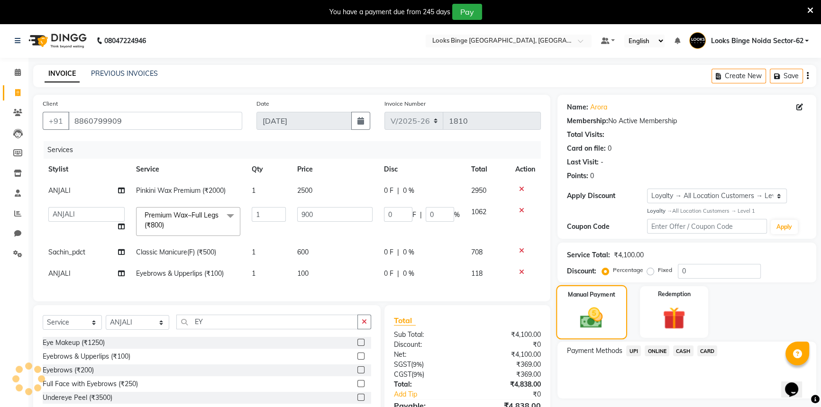
scroll to position [58, 0]
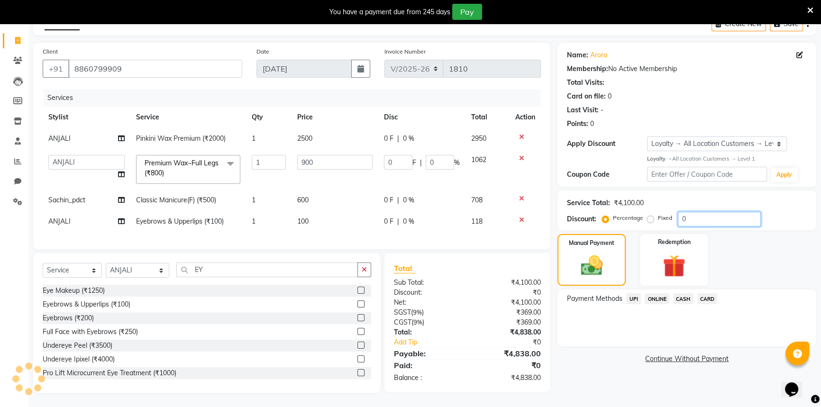
click at [703, 214] on input "0" at bounding box center [719, 219] width 83 height 15
type input "01"
type input "9"
type input "1"
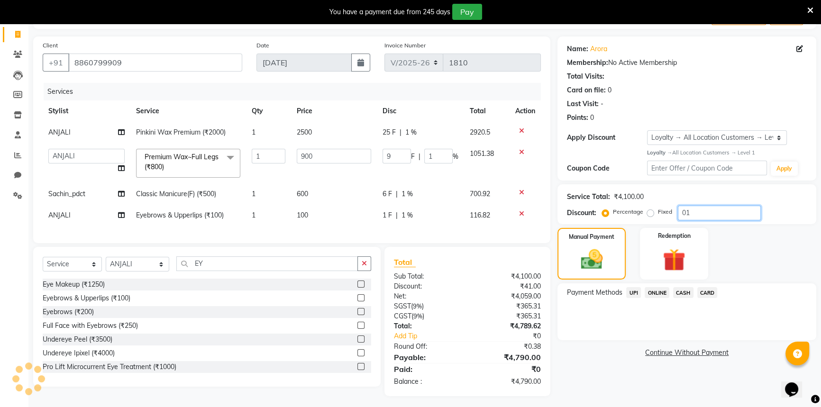
type input "015"
type input "135"
type input "15"
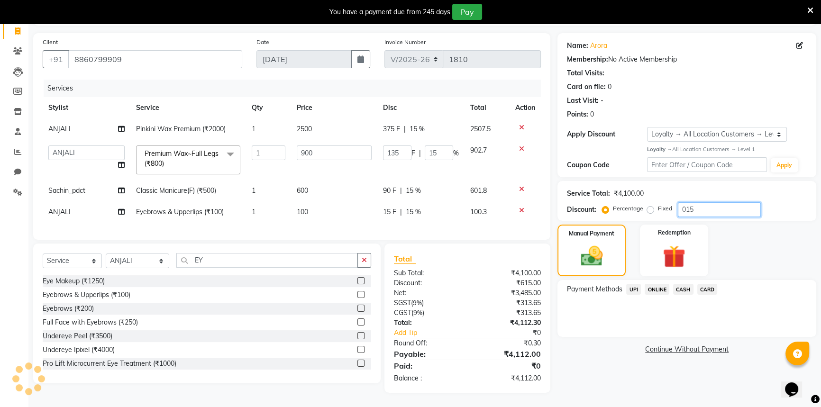
scroll to position [68, 0]
type input "015"
click at [702, 284] on span "CARD" at bounding box center [707, 289] width 20 height 11
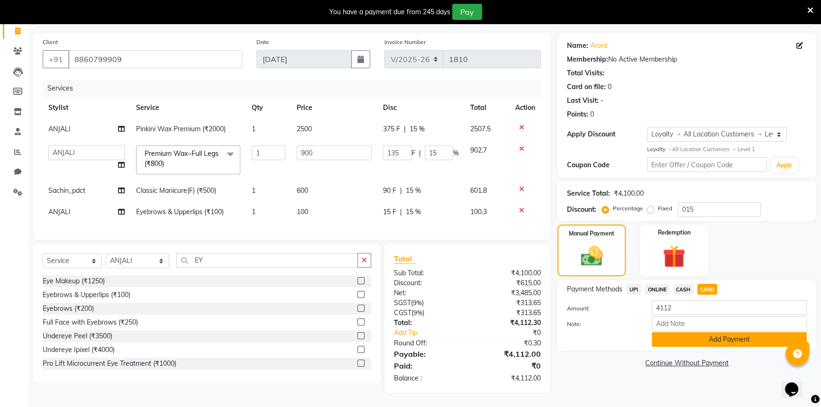
click at [720, 334] on button "Add Payment" at bounding box center [729, 339] width 155 height 15
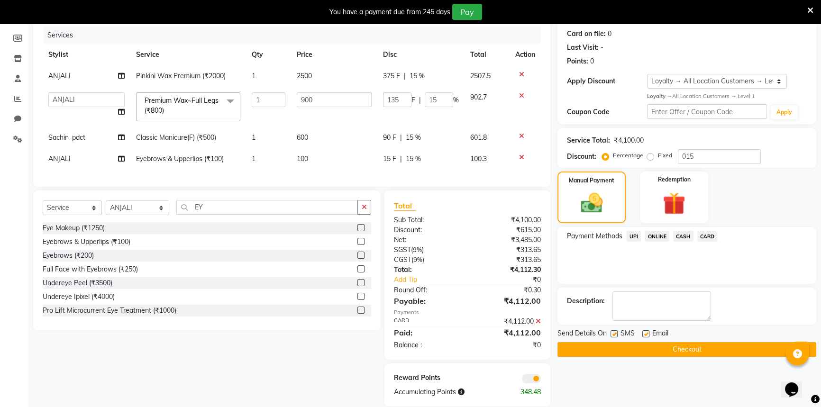
scroll to position [135, 0]
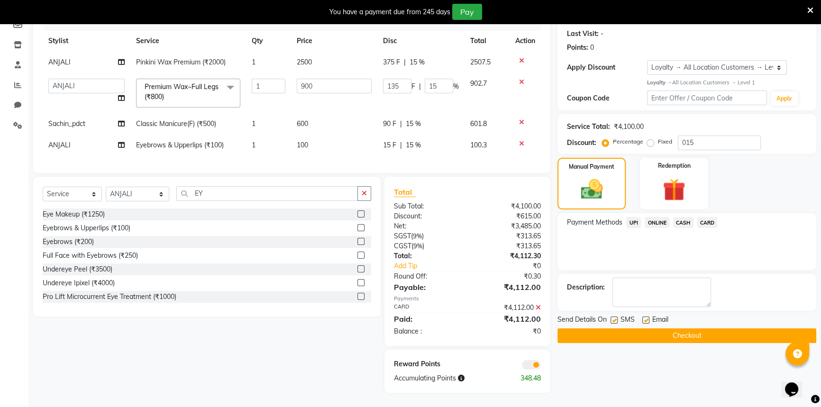
click at [722, 330] on button "Checkout" at bounding box center [686, 335] width 259 height 15
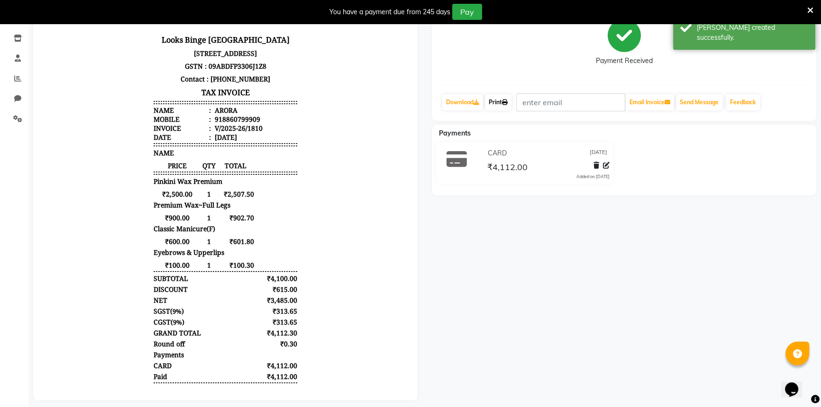
click at [497, 103] on link "Print" at bounding box center [498, 102] width 27 height 16
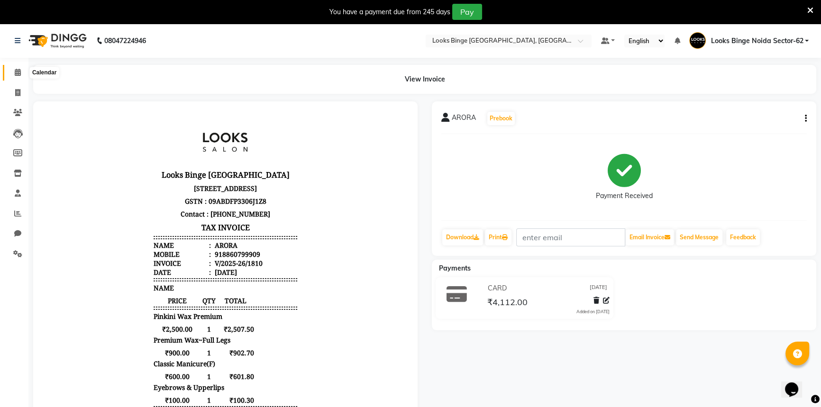
click at [18, 70] on icon at bounding box center [18, 72] width 6 height 7
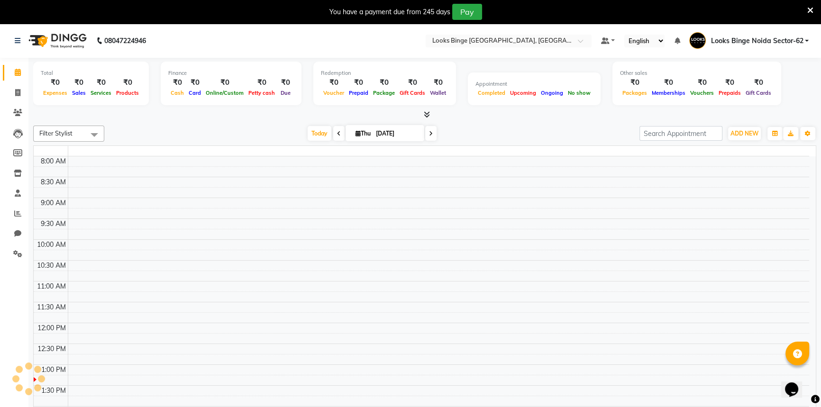
scroll to position [166, 0]
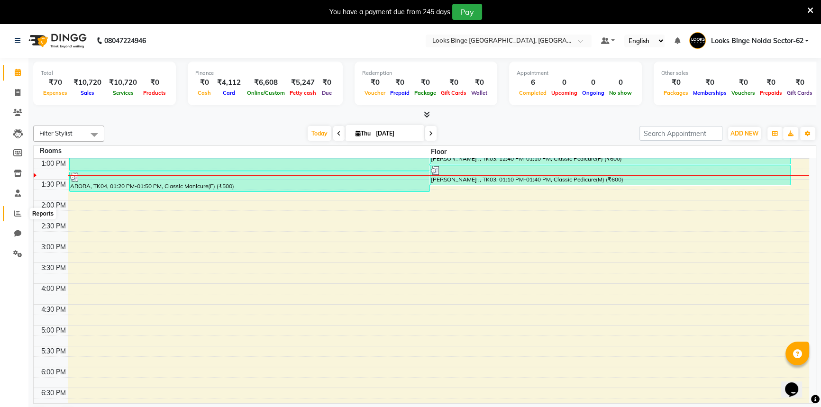
click at [9, 215] on span at bounding box center [17, 214] width 17 height 11
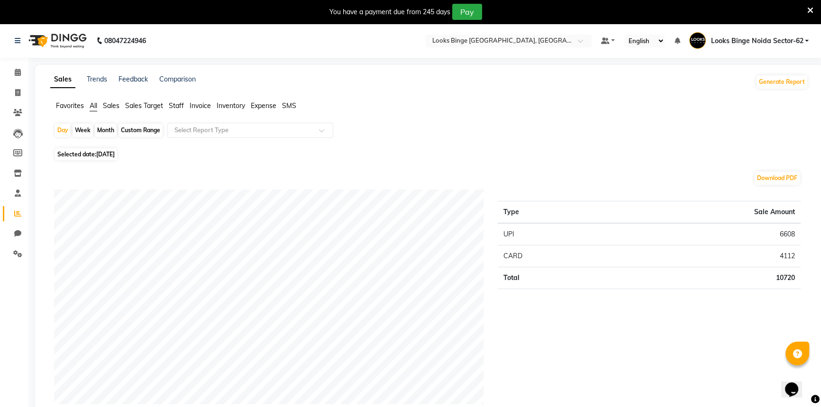
click at [174, 106] on span "Staff" at bounding box center [176, 105] width 15 height 9
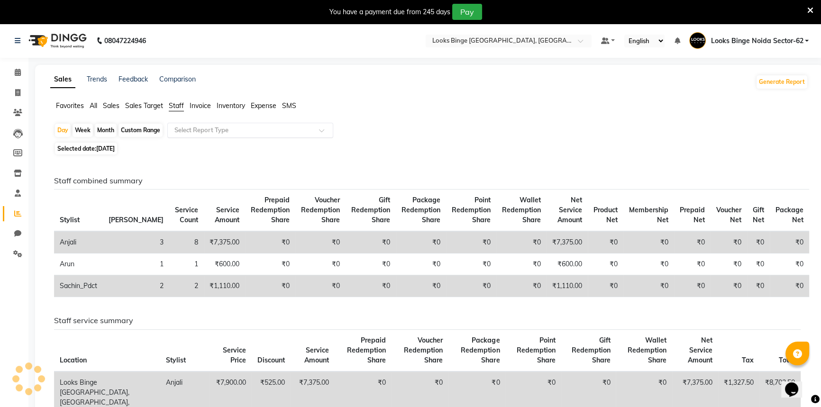
click at [178, 127] on input "text" at bounding box center [241, 130] width 137 height 9
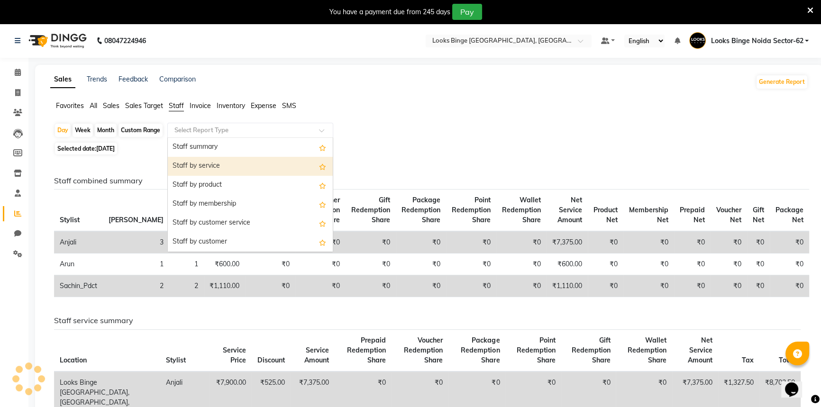
click at [191, 165] on div "Staff by service" at bounding box center [250, 166] width 165 height 19
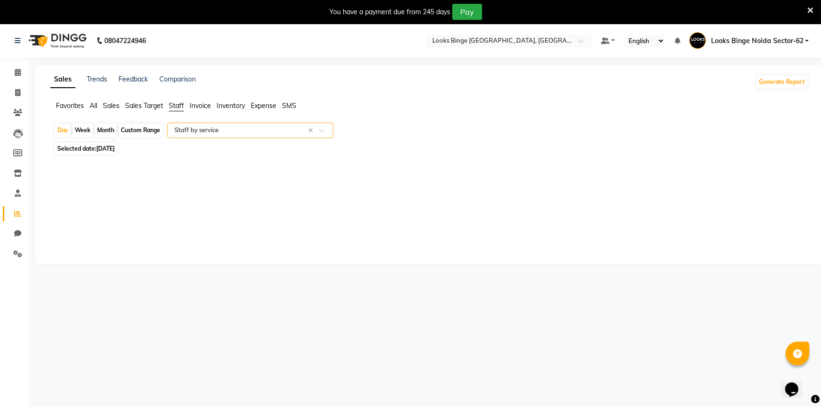
select select "full_report"
select select "pdf"
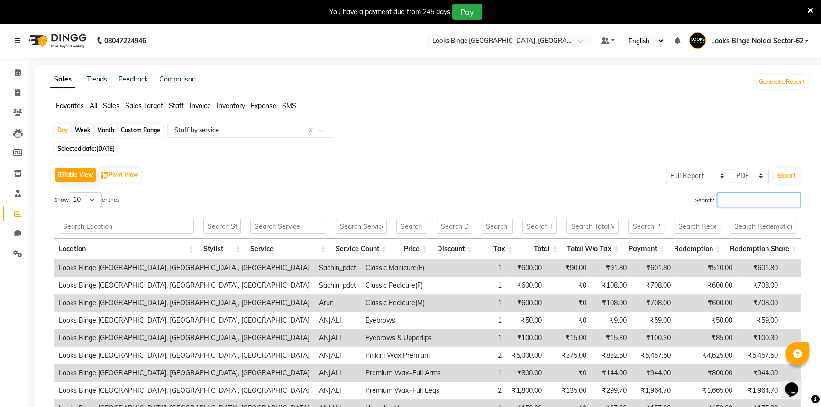
click at [734, 197] on input "Search:" at bounding box center [759, 199] width 83 height 15
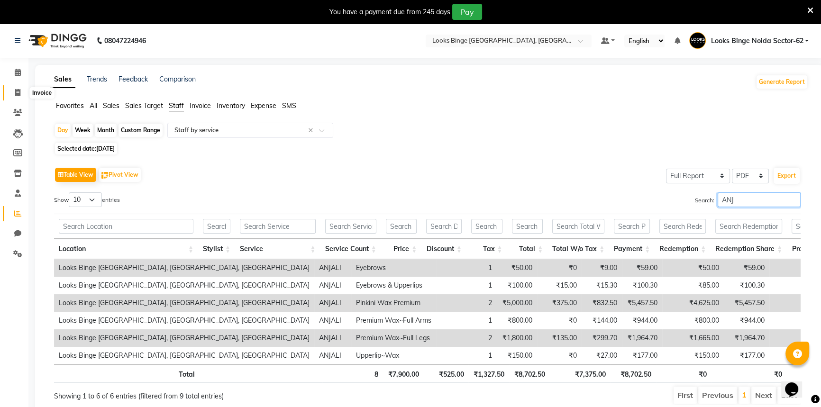
type input "ANJ"
click at [25, 92] on span at bounding box center [17, 93] width 17 height 11
select select "service"
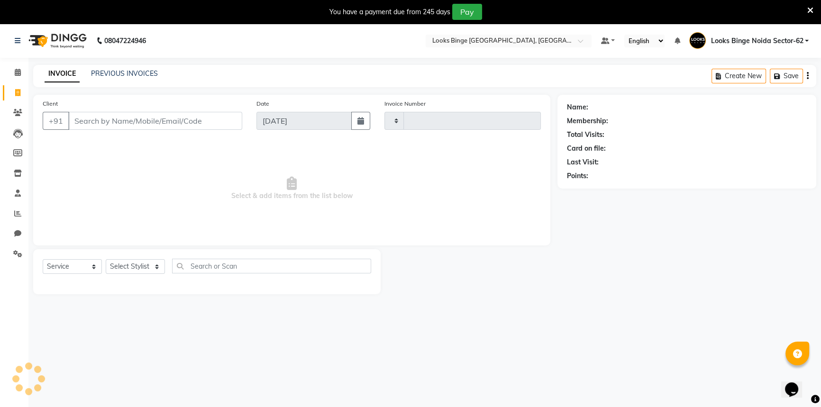
type input "1811"
select select "5378"
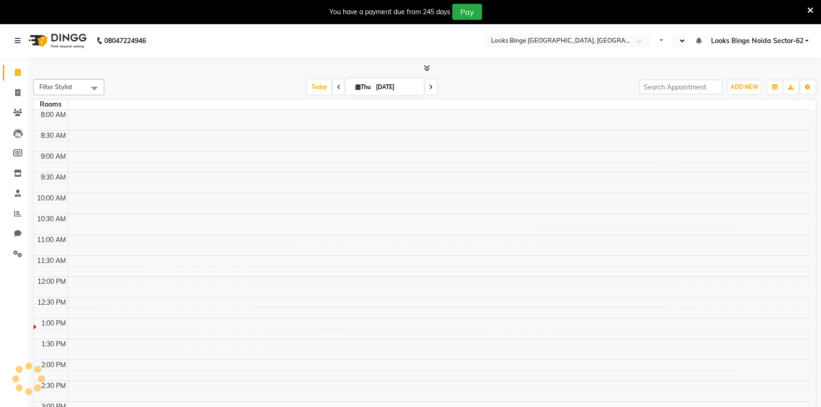
select select "en"
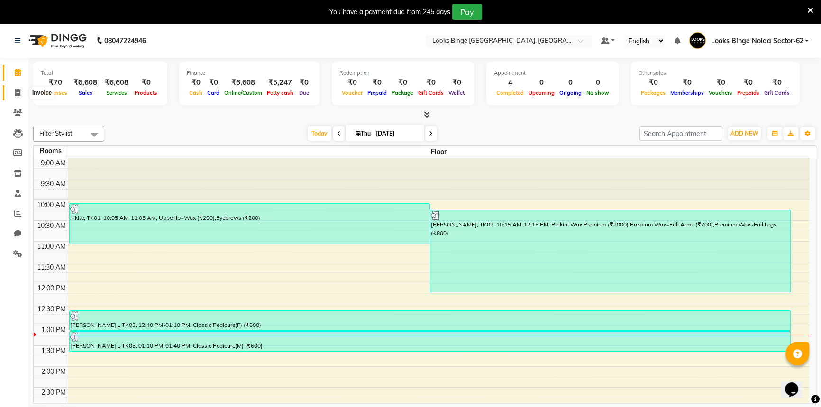
click at [16, 92] on icon at bounding box center [17, 92] width 5 height 7
select select "service"
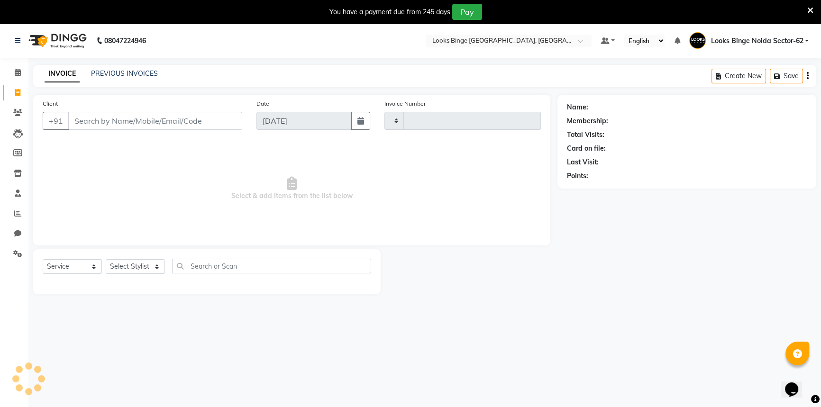
type input "1810"
select select "5378"
